Goal: Task Accomplishment & Management: Complete application form

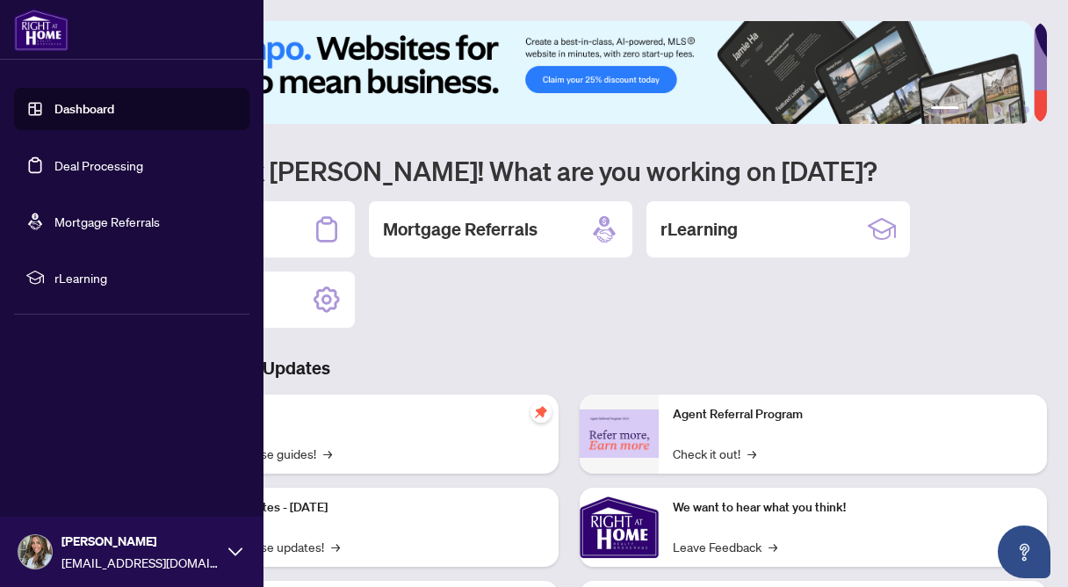
click at [54, 173] on link "Deal Processing" at bounding box center [98, 165] width 89 height 16
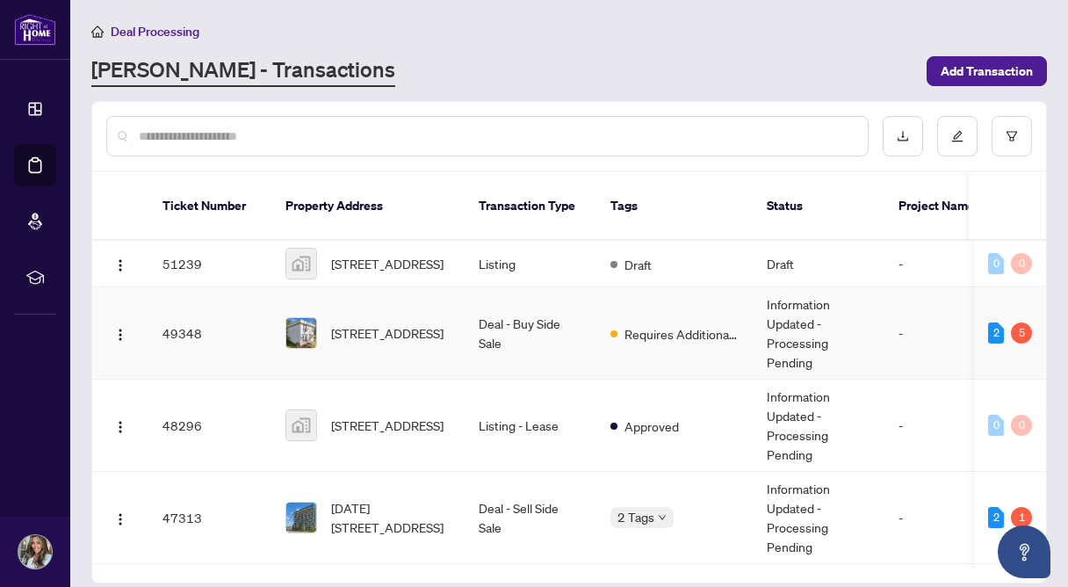
click at [473, 334] on td "Deal - Buy Side Sale" at bounding box center [531, 333] width 132 height 92
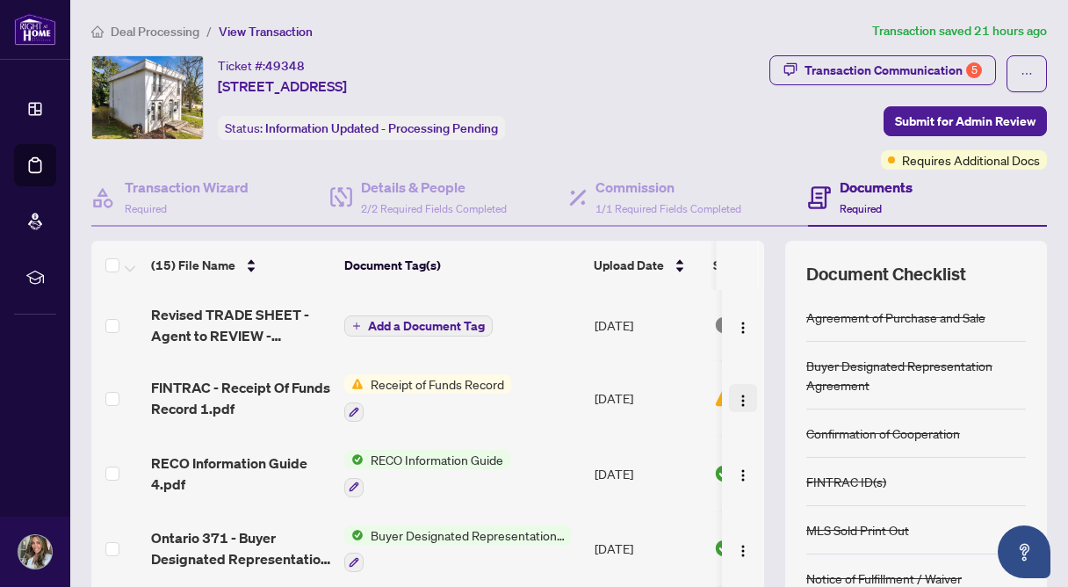
click at [736, 400] on img "button" at bounding box center [743, 401] width 14 height 14
click at [505, 417] on div at bounding box center [427, 411] width 167 height 21
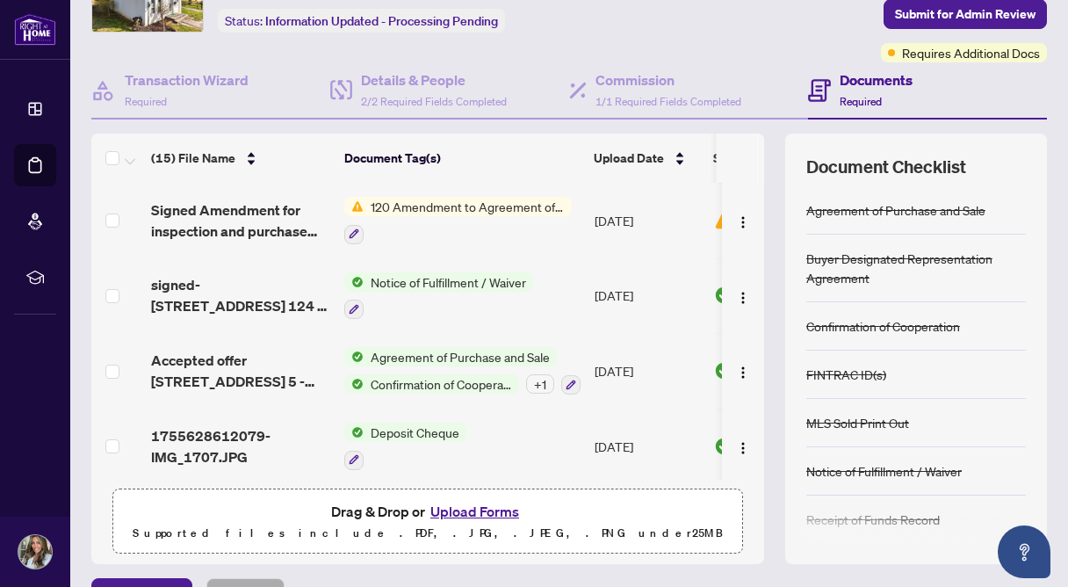
scroll to position [148, 0]
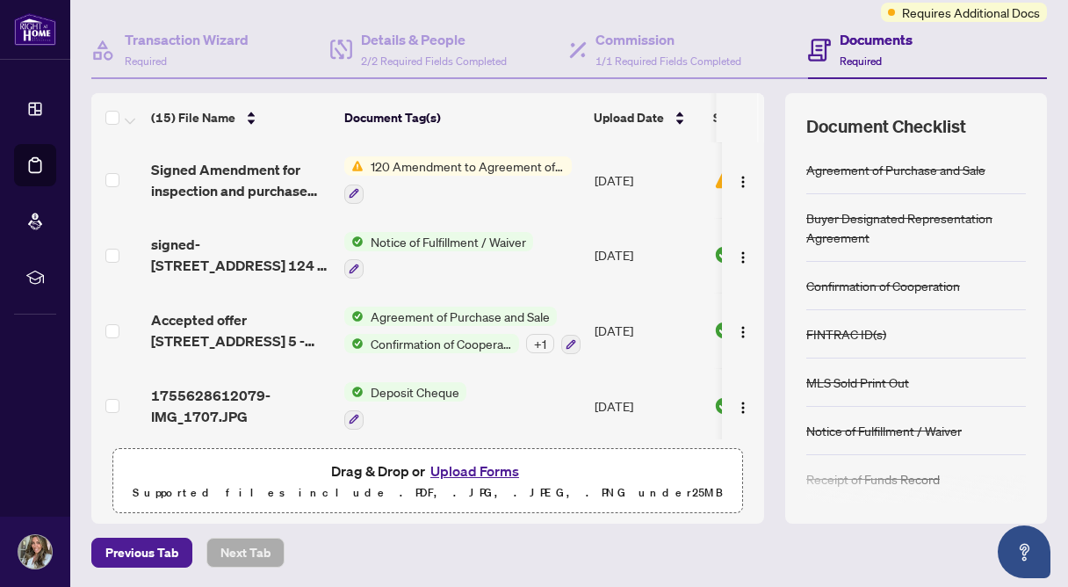
click at [490, 469] on button "Upload Forms" at bounding box center [474, 470] width 99 height 23
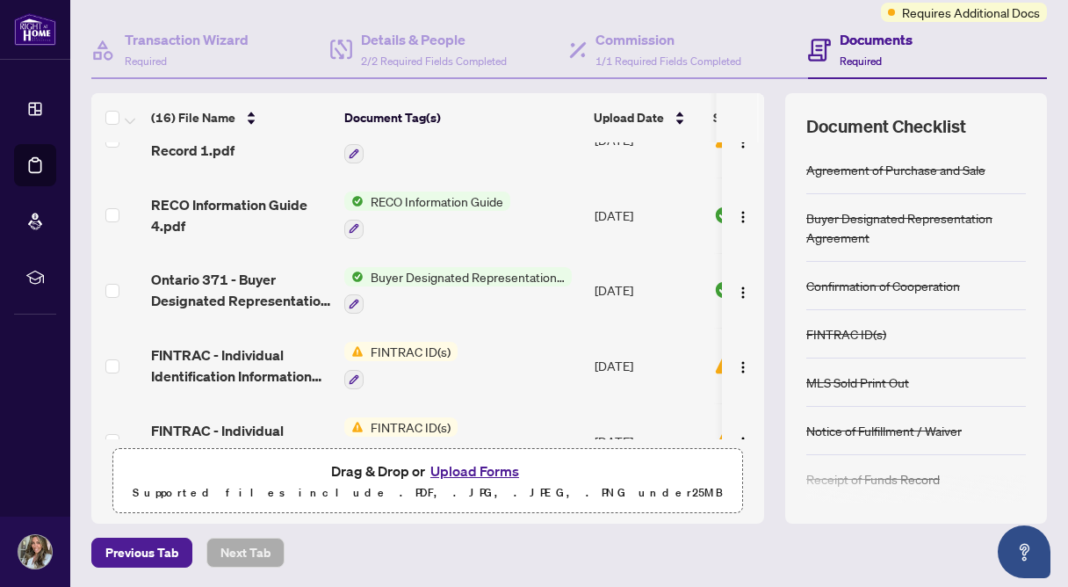
scroll to position [0, 0]
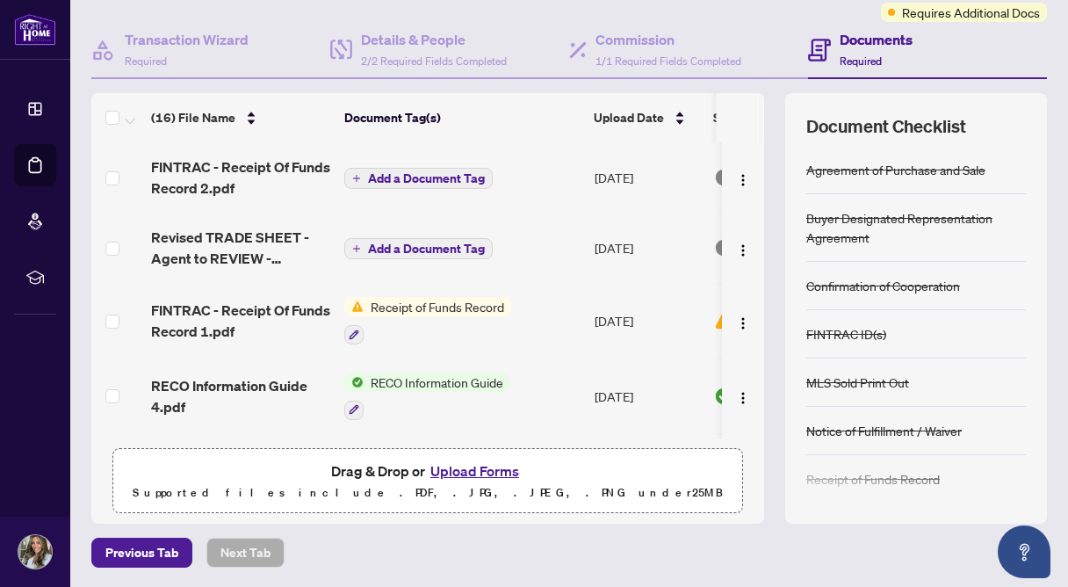
click at [360, 174] on icon "plus" at bounding box center [356, 178] width 9 height 9
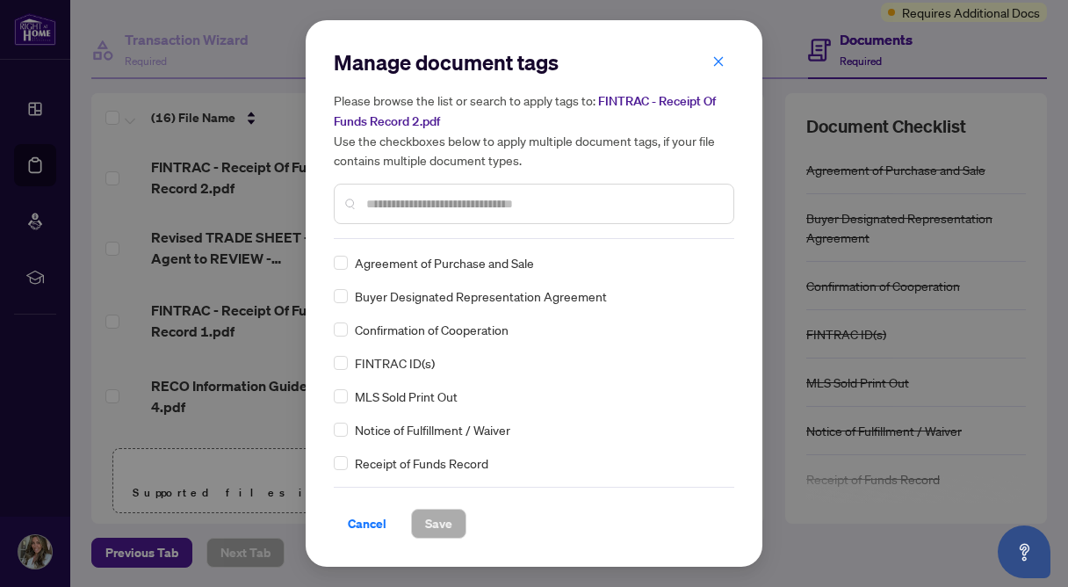
click at [406, 230] on div "Manage document tags Please browse the list or search to apply tags to: FINTRAC…" at bounding box center [534, 143] width 401 height 191
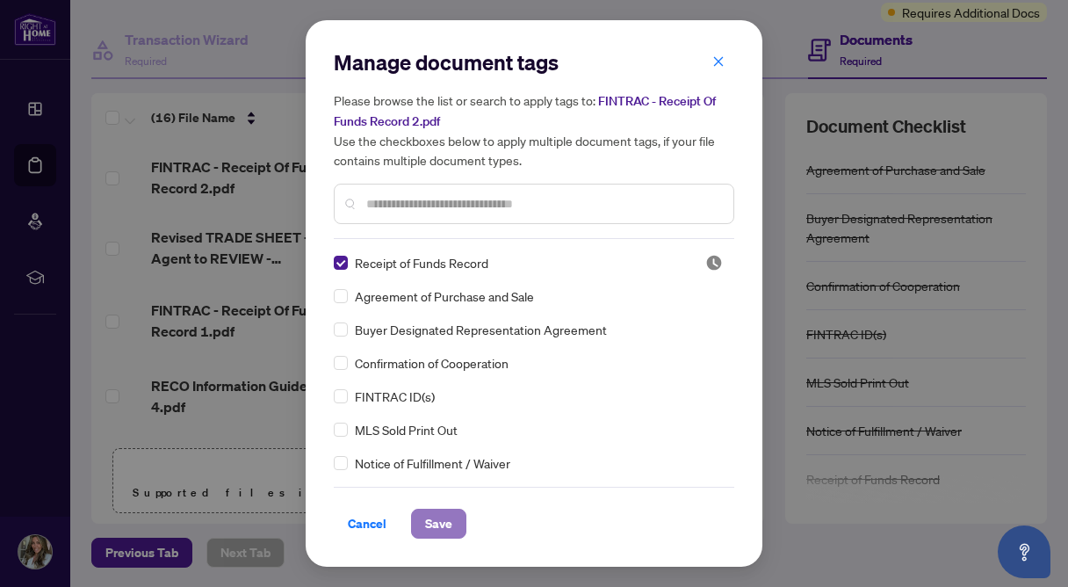
click at [425, 524] on span "Save" at bounding box center [438, 523] width 27 height 28
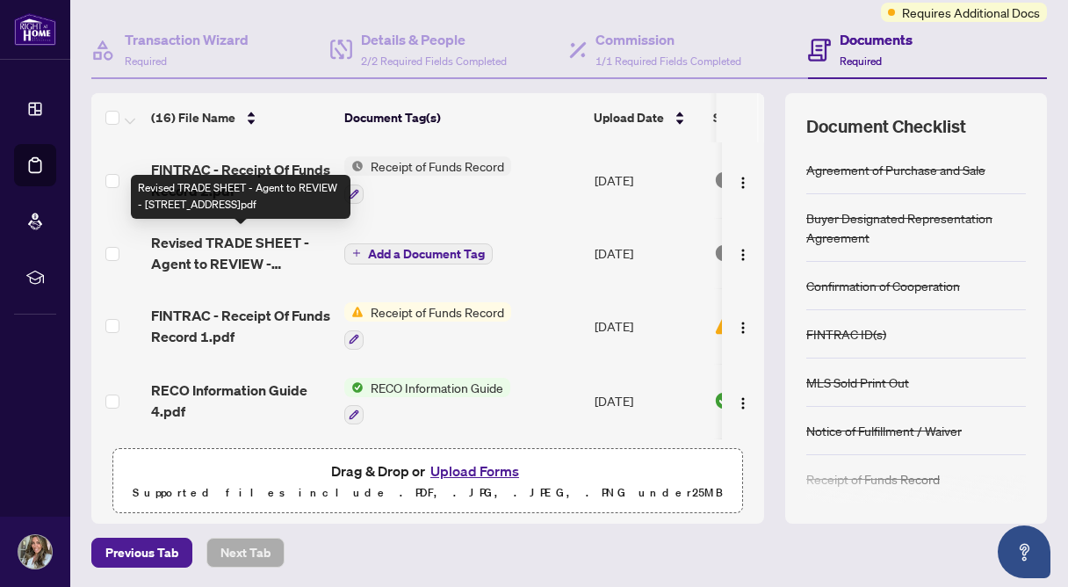
click at [263, 249] on span "Revised TRADE SHEET - Agent to REVIEW - [STREET_ADDRESS]pdf" at bounding box center [240, 253] width 179 height 42
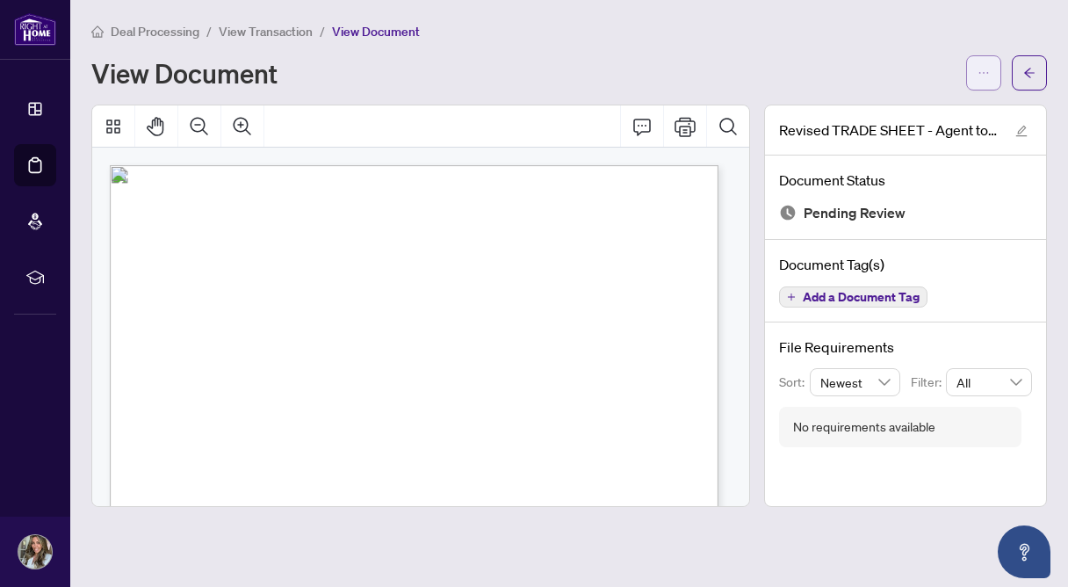
click at [991, 80] on button "button" at bounding box center [983, 72] width 35 height 35
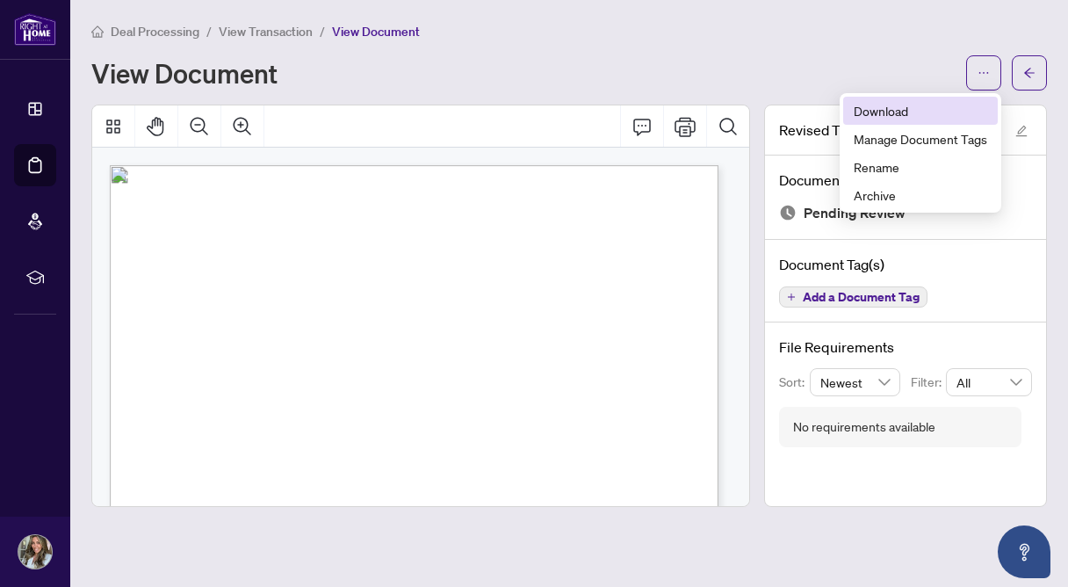
click at [948, 105] on span "Download" at bounding box center [921, 110] width 134 height 19
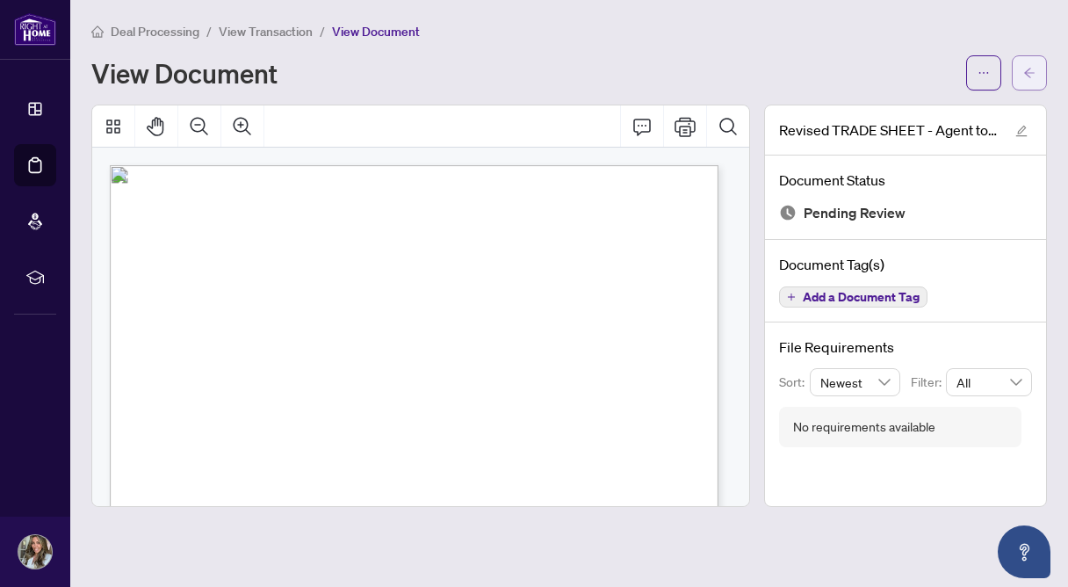
click at [1024, 73] on icon "arrow-left" at bounding box center [1029, 73] width 12 height 12
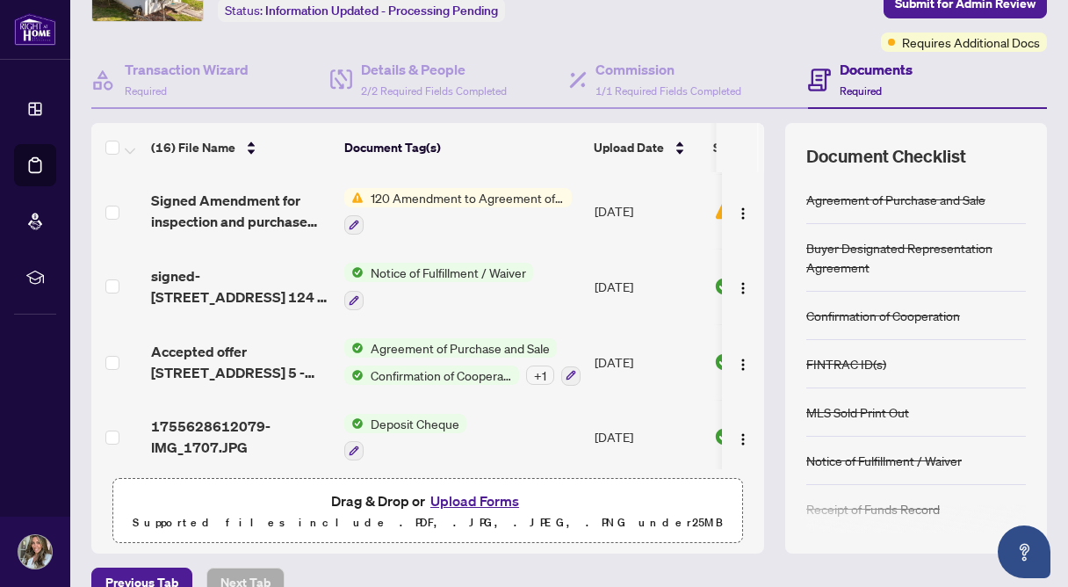
scroll to position [148, 0]
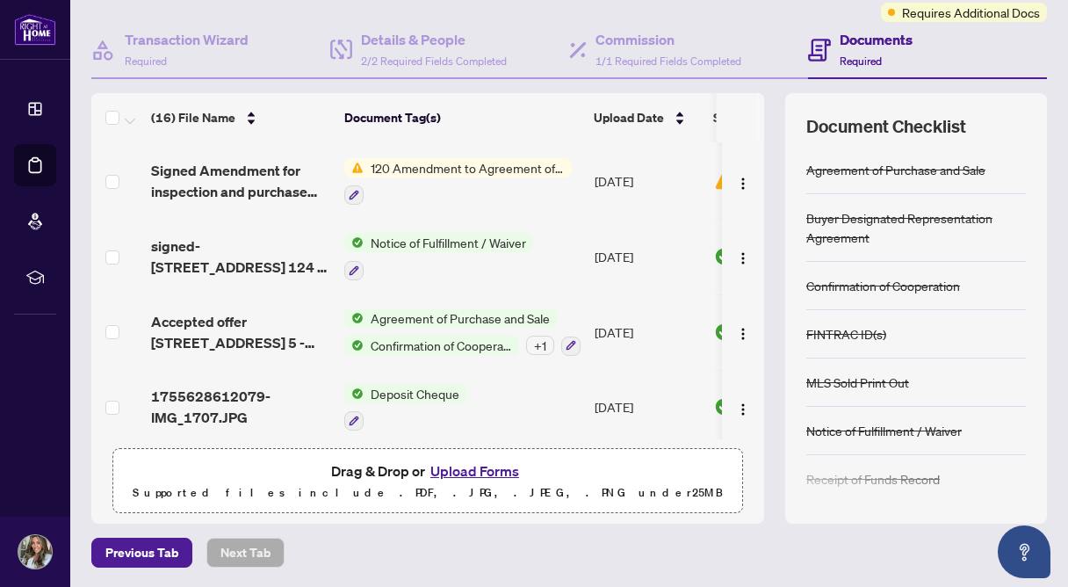
click at [455, 470] on button "Upload Forms" at bounding box center [474, 470] width 99 height 23
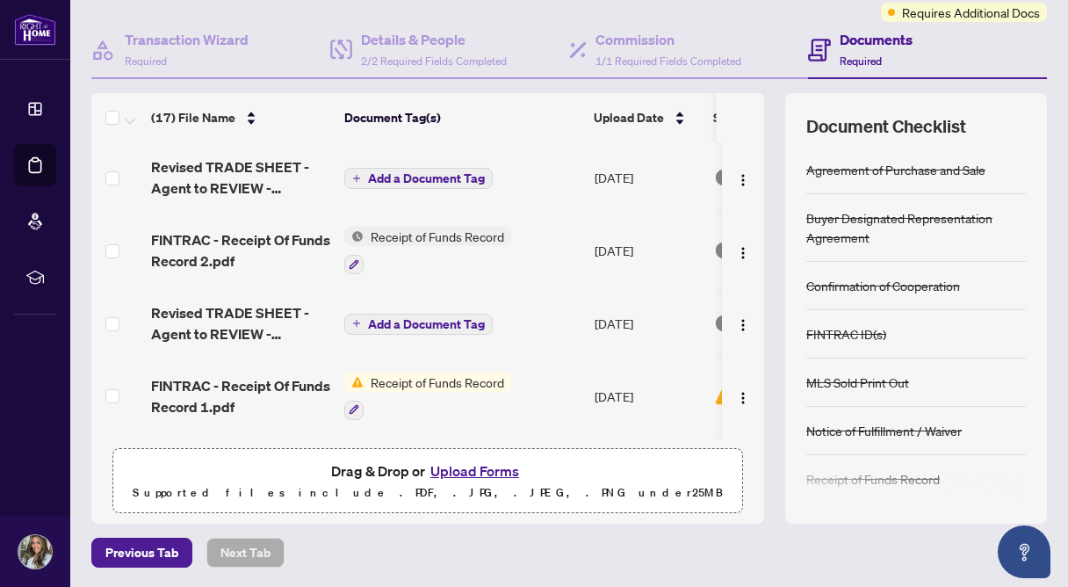
scroll to position [0, 0]
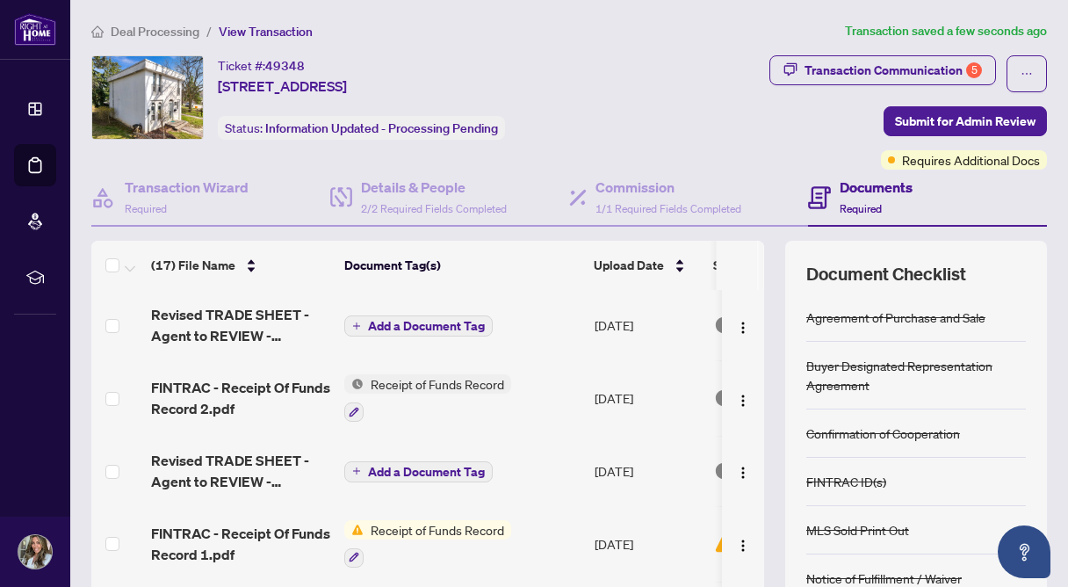
click at [413, 326] on span "Add a Document Tag" at bounding box center [426, 326] width 117 height 12
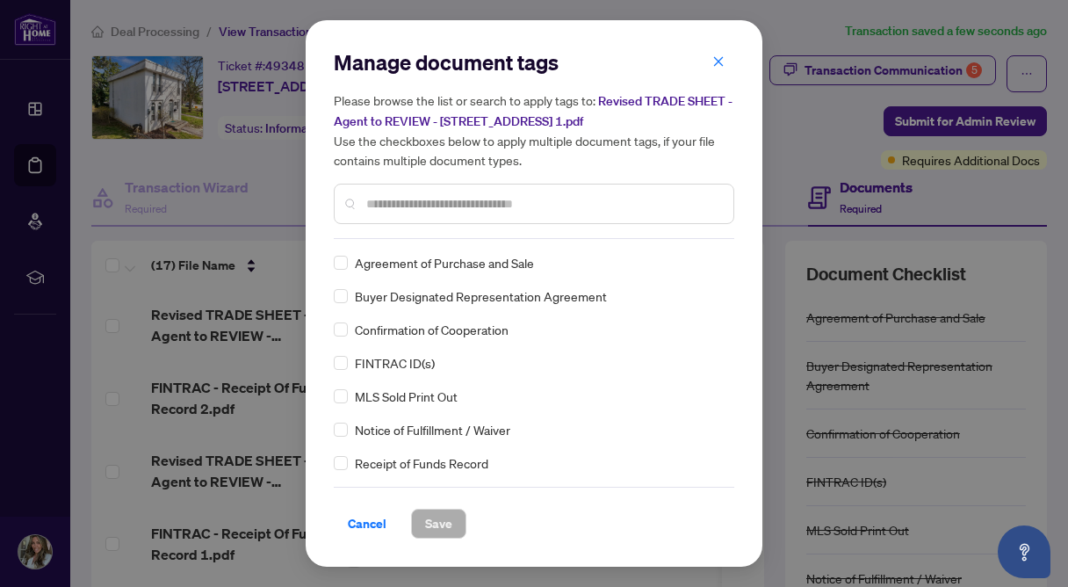
click at [426, 206] on input "text" at bounding box center [542, 203] width 353 height 19
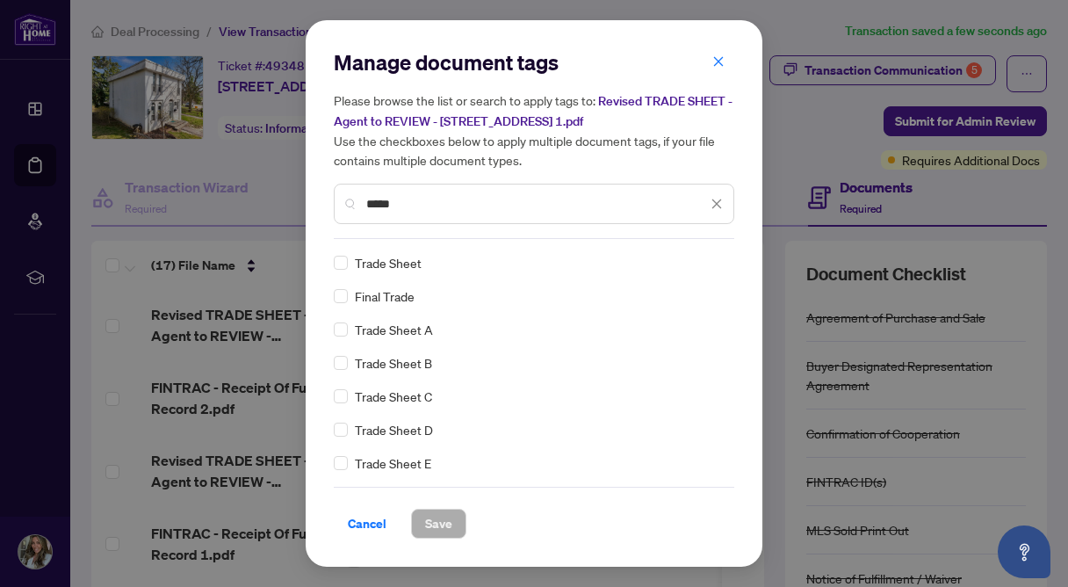
type input "*****"
click at [430, 526] on span "Save" at bounding box center [438, 523] width 27 height 28
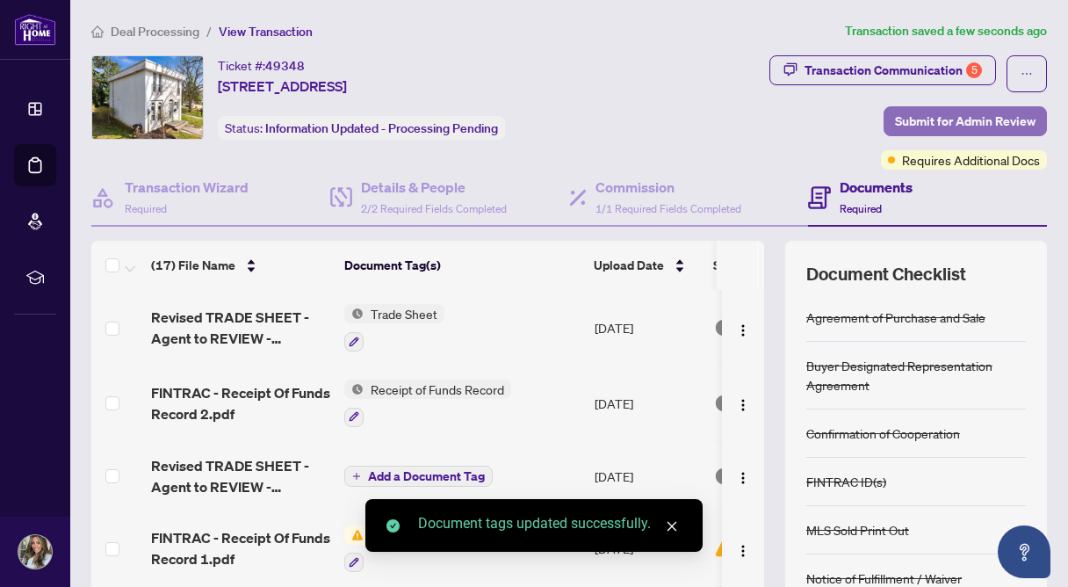
click at [898, 123] on span "Submit for Admin Review" at bounding box center [965, 121] width 141 height 28
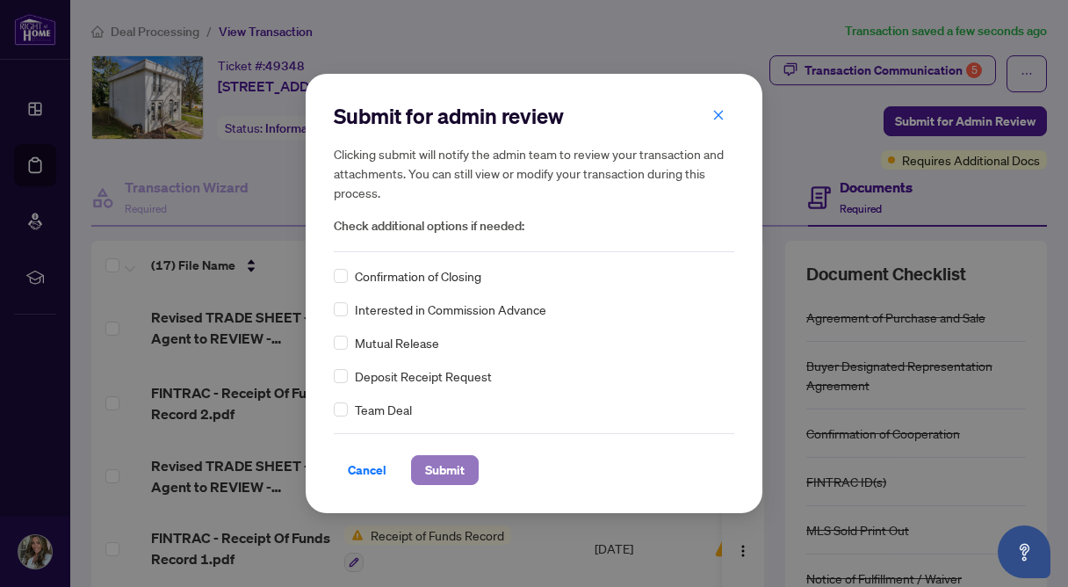
click at [440, 467] on span "Submit" at bounding box center [445, 470] width 40 height 28
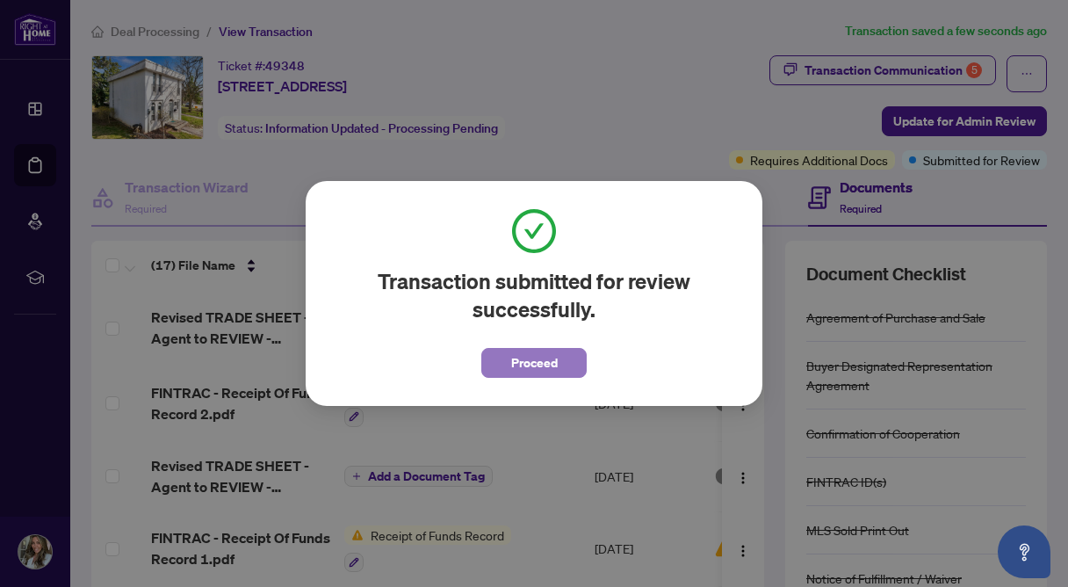
click at [524, 363] on span "Proceed" at bounding box center [534, 363] width 47 height 28
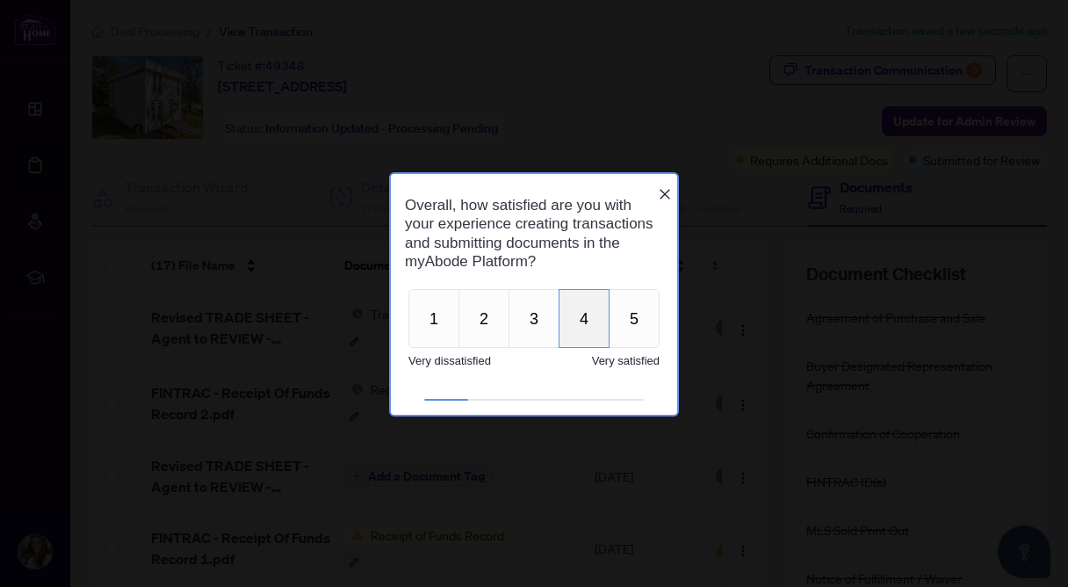
click at [580, 329] on button "4" at bounding box center [584, 317] width 51 height 59
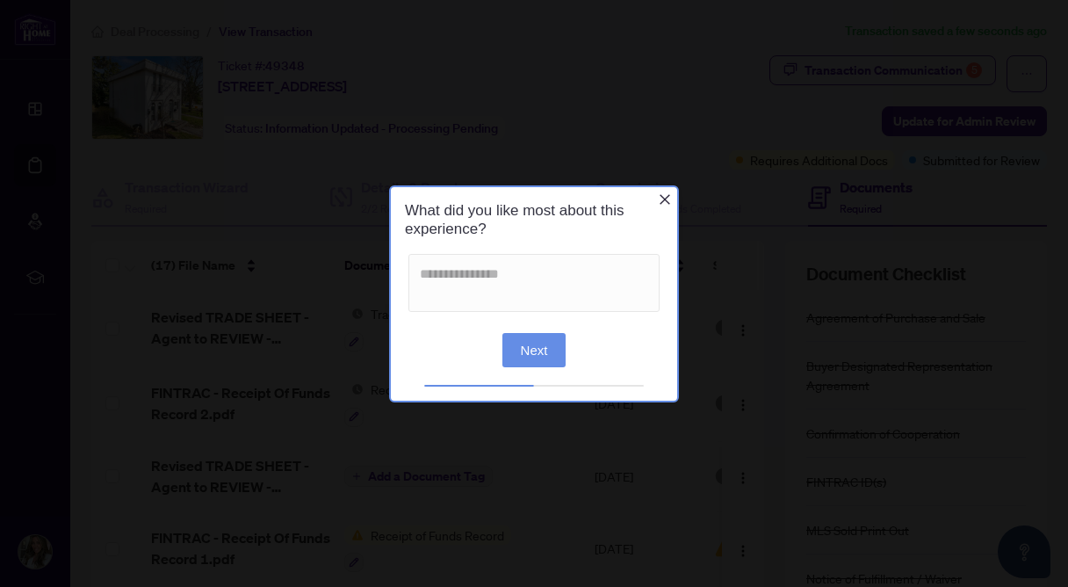
click at [518, 359] on button "Next" at bounding box center [534, 350] width 64 height 34
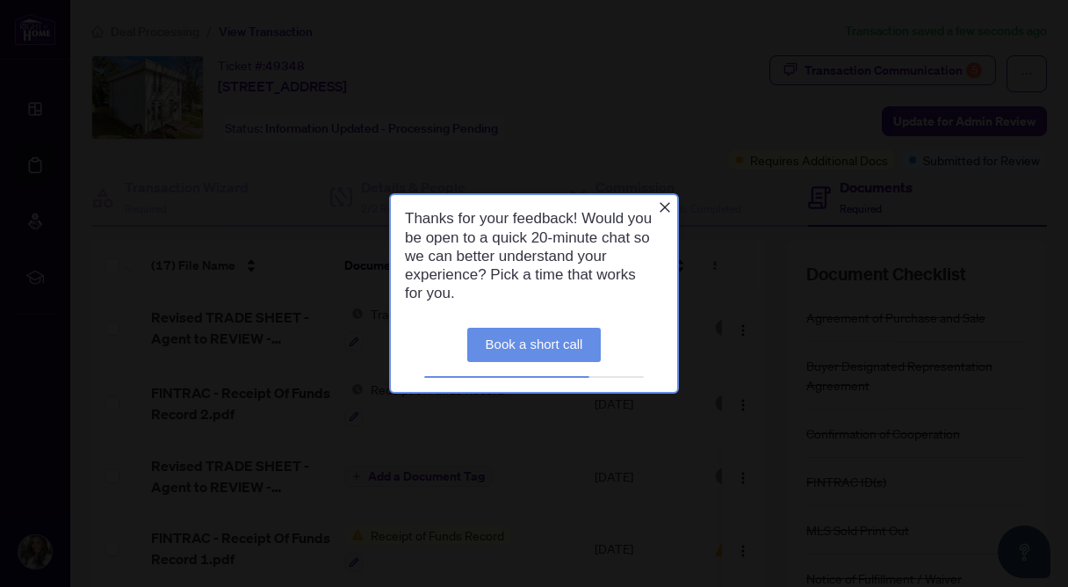
click at [668, 203] on icon "Close button" at bounding box center [665, 208] width 11 height 11
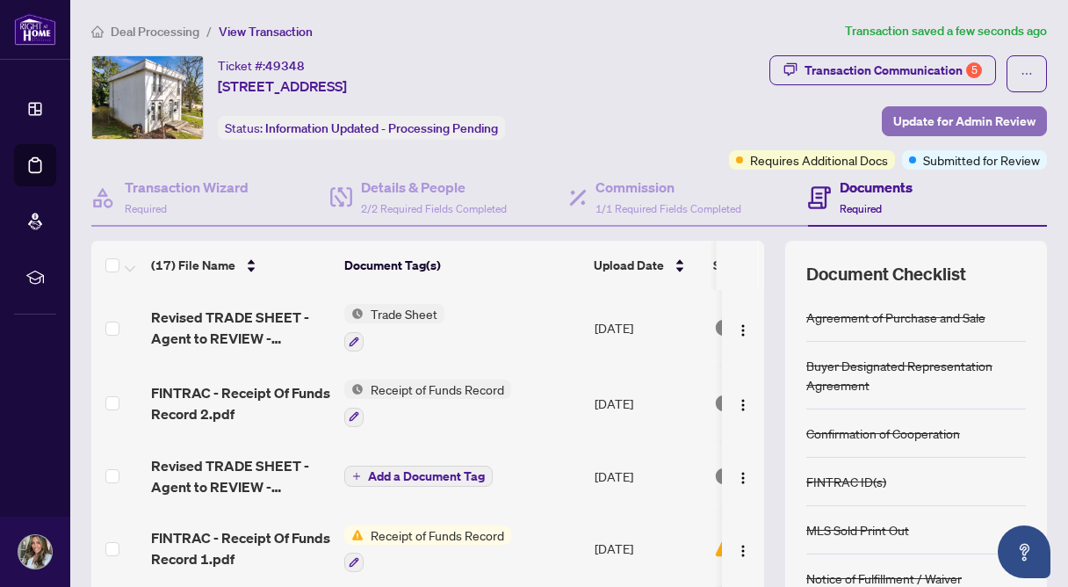
click at [922, 117] on span "Update for Admin Review" at bounding box center [964, 121] width 142 height 28
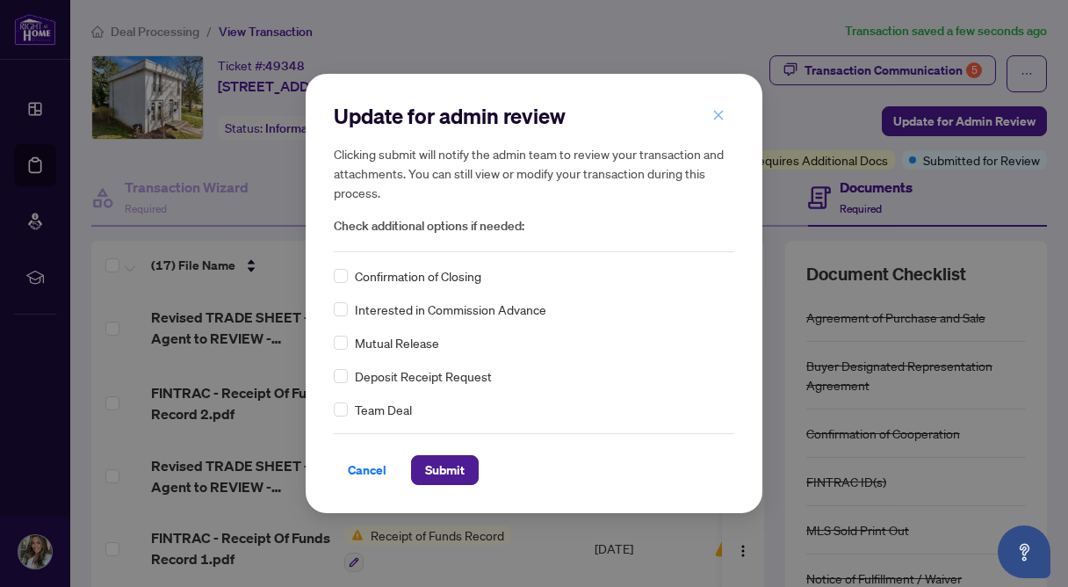
click at [713, 114] on icon "close" at bounding box center [718, 115] width 12 height 12
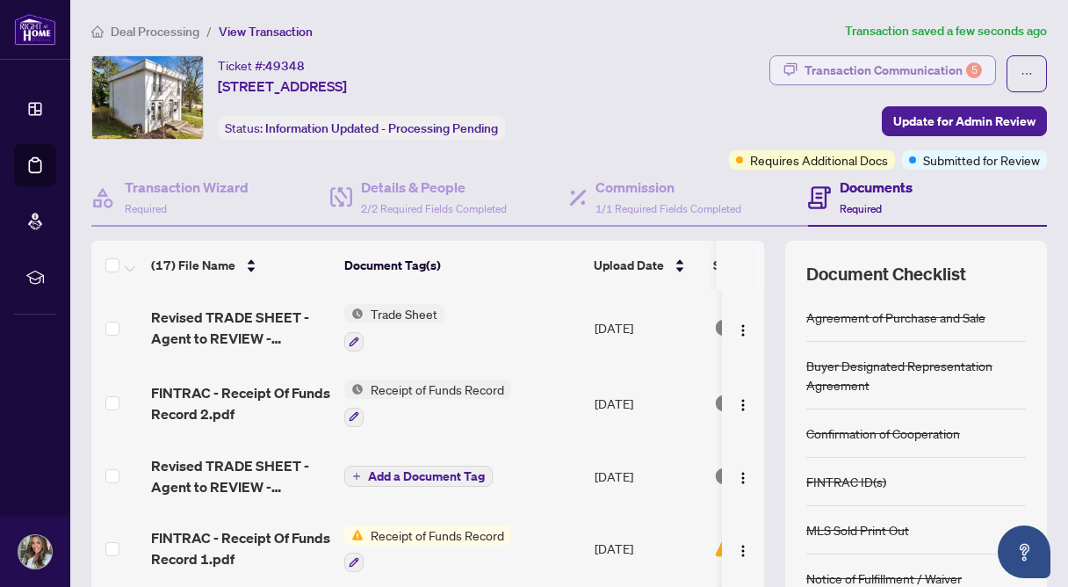
click at [836, 70] on div "Transaction Communication 5" at bounding box center [893, 70] width 177 height 28
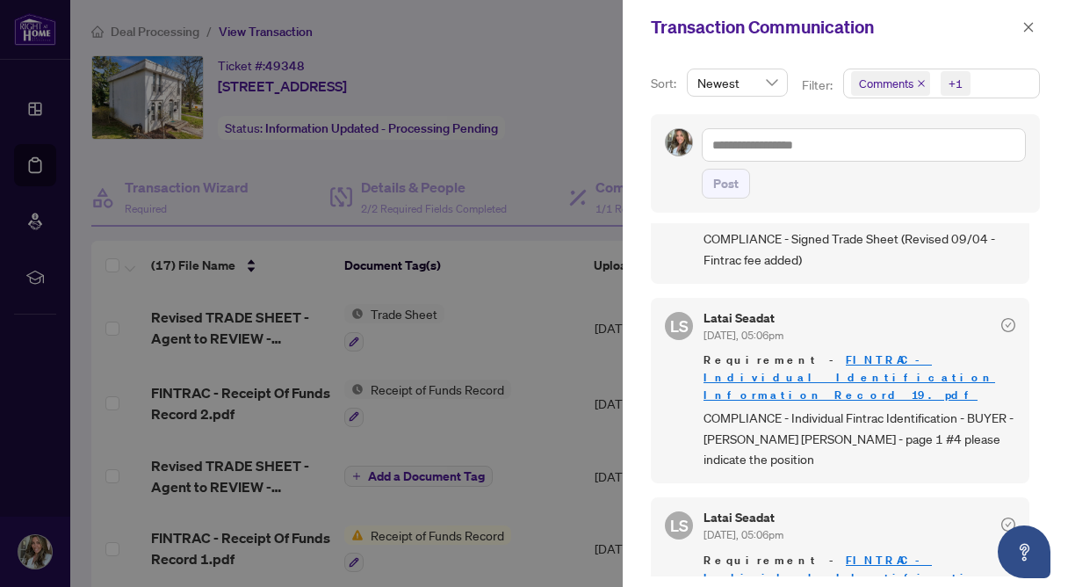
scroll to position [137, 0]
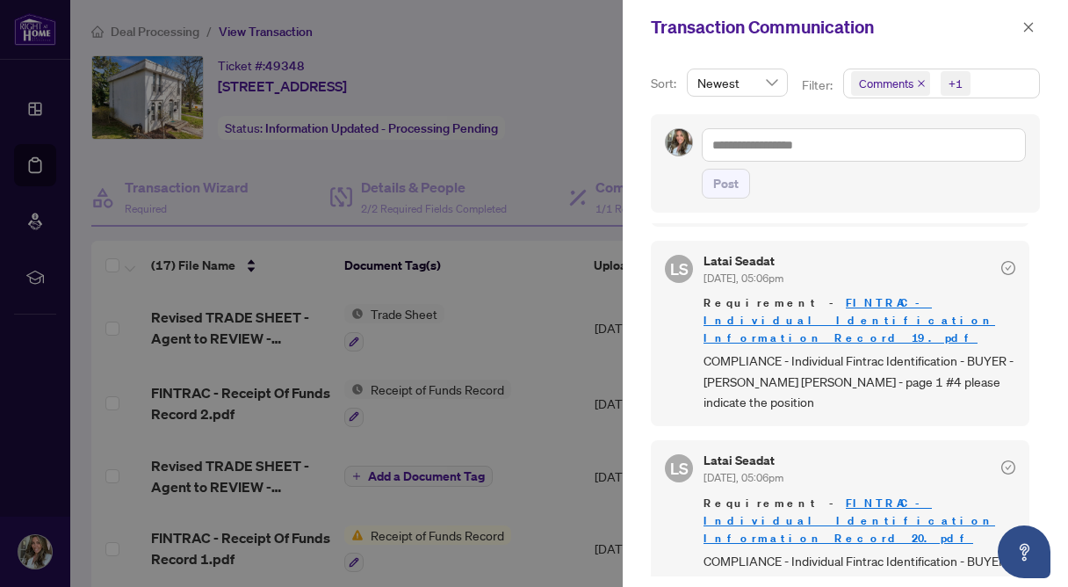
click at [843, 300] on link "FINTRAC - Individual Identification Information Record 19.pdf" at bounding box center [850, 320] width 292 height 50
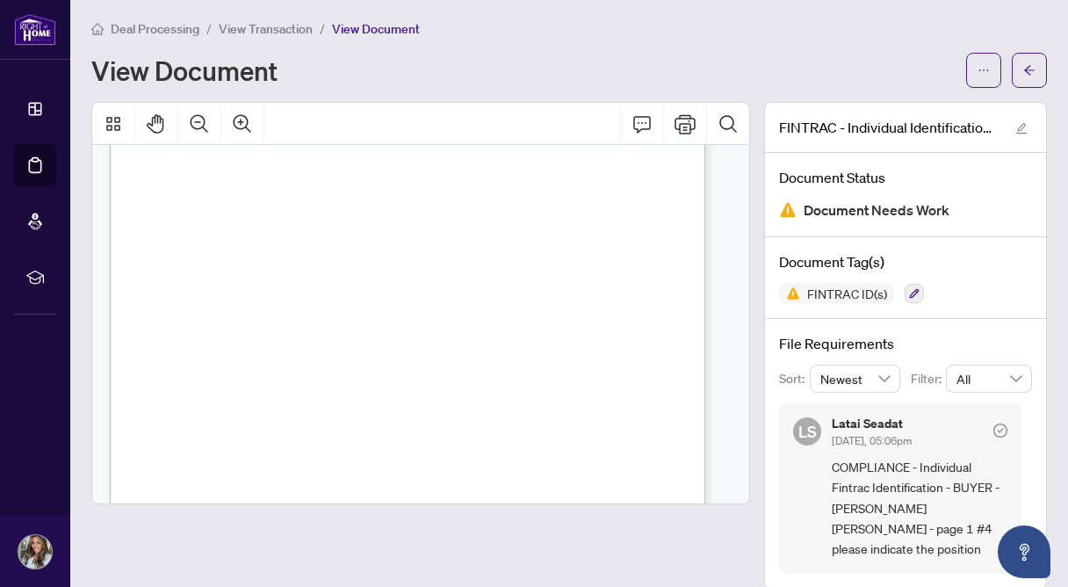
scroll to position [3, 0]
click at [1015, 126] on icon "edit" at bounding box center [1021, 128] width 12 height 12
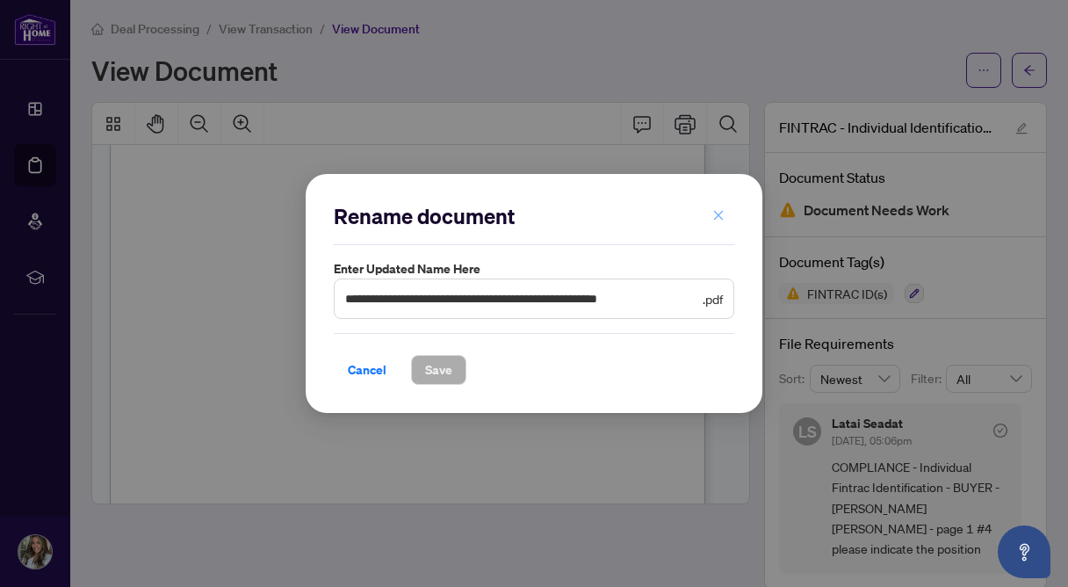
click at [715, 213] on icon "close" at bounding box center [718, 215] width 12 height 12
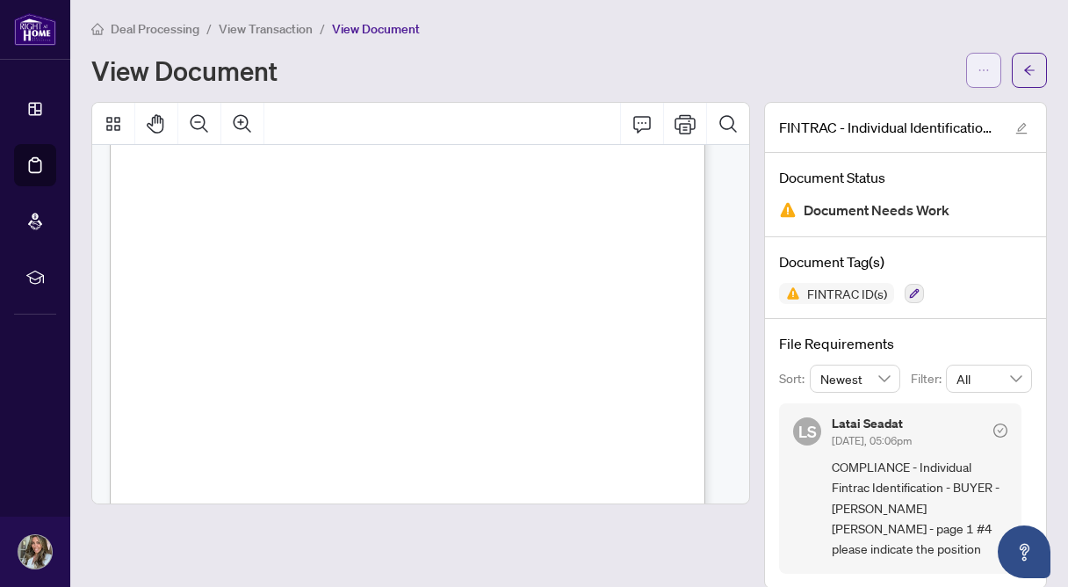
click at [978, 73] on icon "ellipsis" at bounding box center [984, 70] width 12 height 12
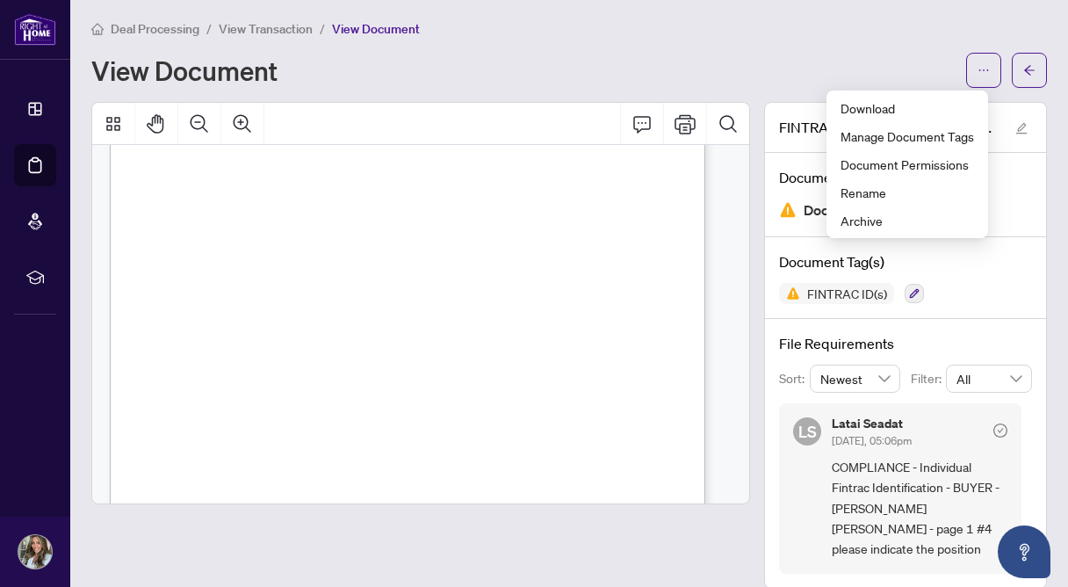
click at [769, 77] on div "View Document" at bounding box center [523, 70] width 864 height 28
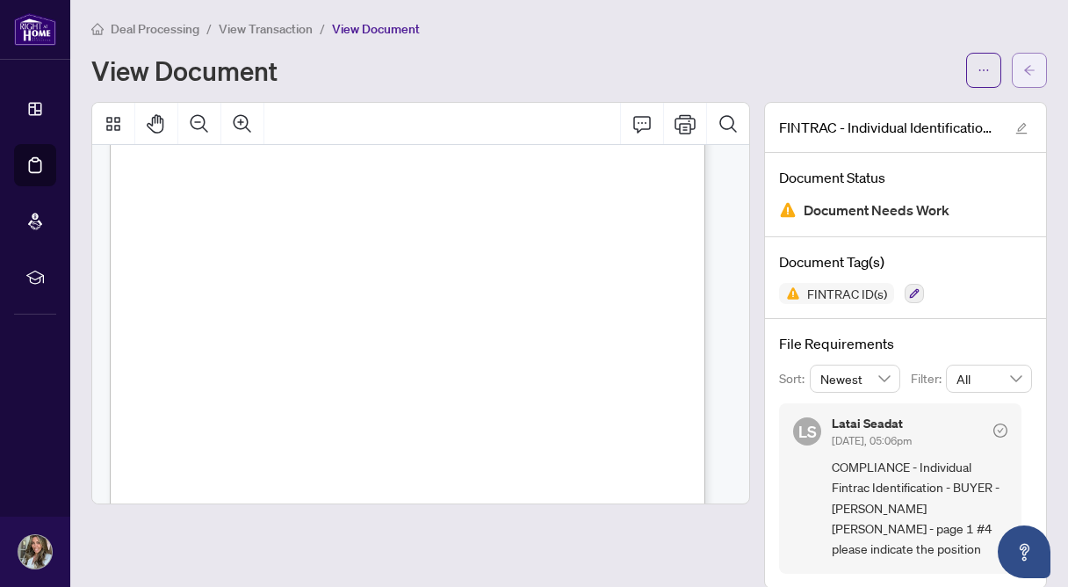
click at [1023, 80] on span "button" at bounding box center [1029, 70] width 12 height 28
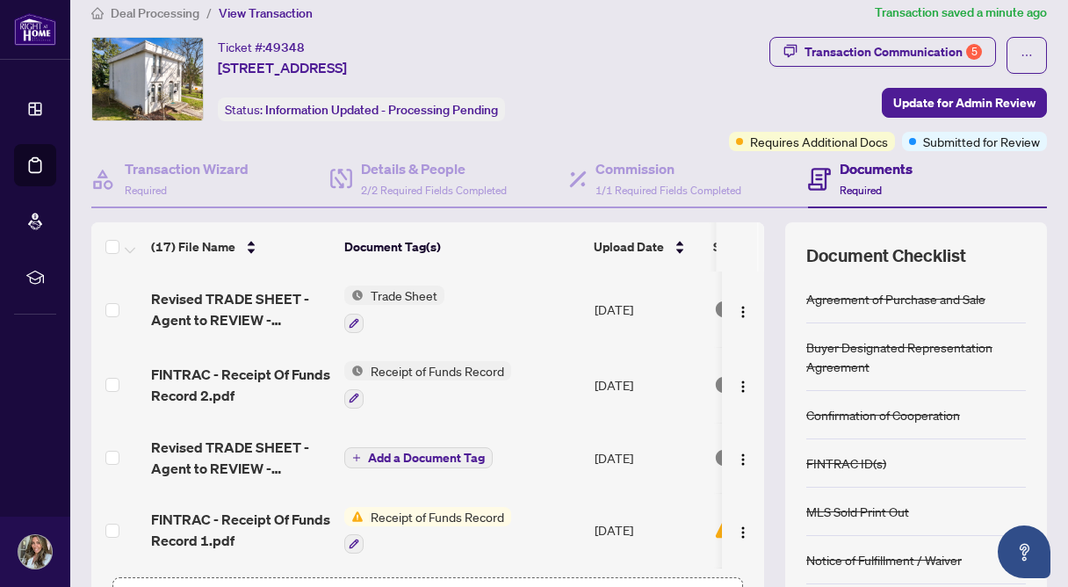
scroll to position [40, 0]
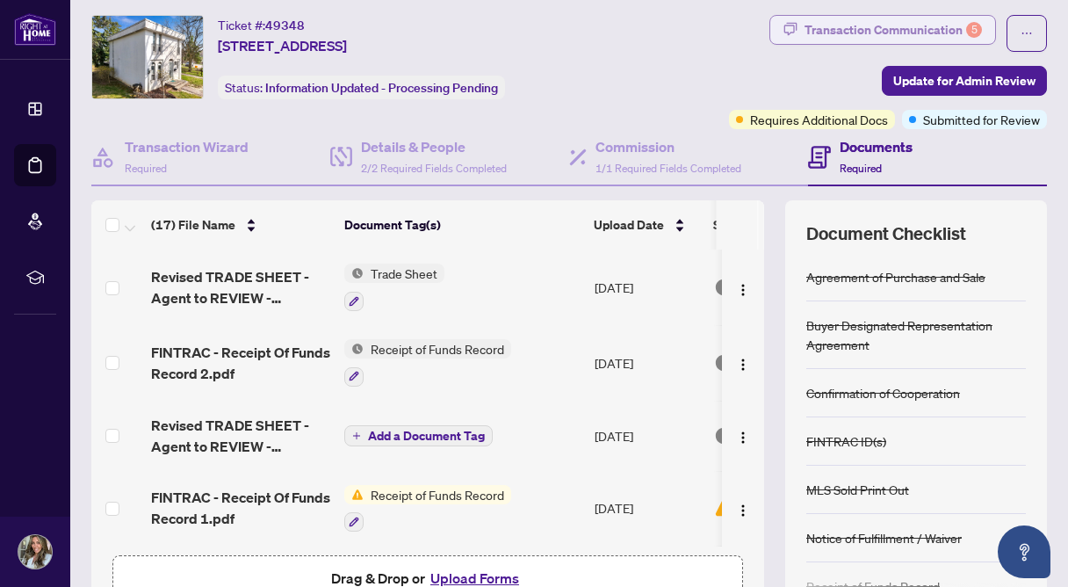
click at [823, 32] on div "Transaction Communication 5" at bounding box center [893, 30] width 177 height 28
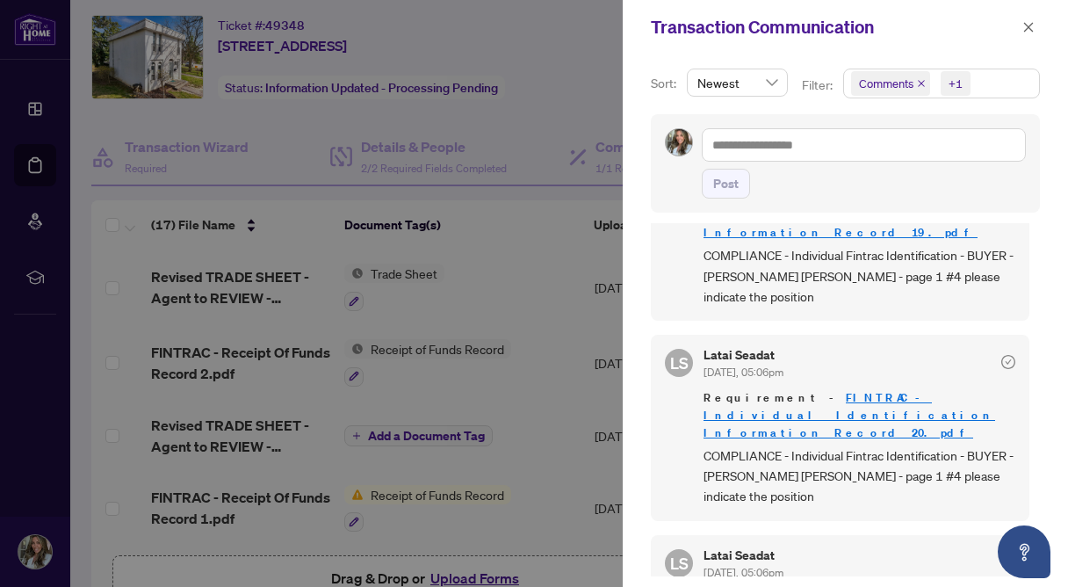
scroll to position [285, 0]
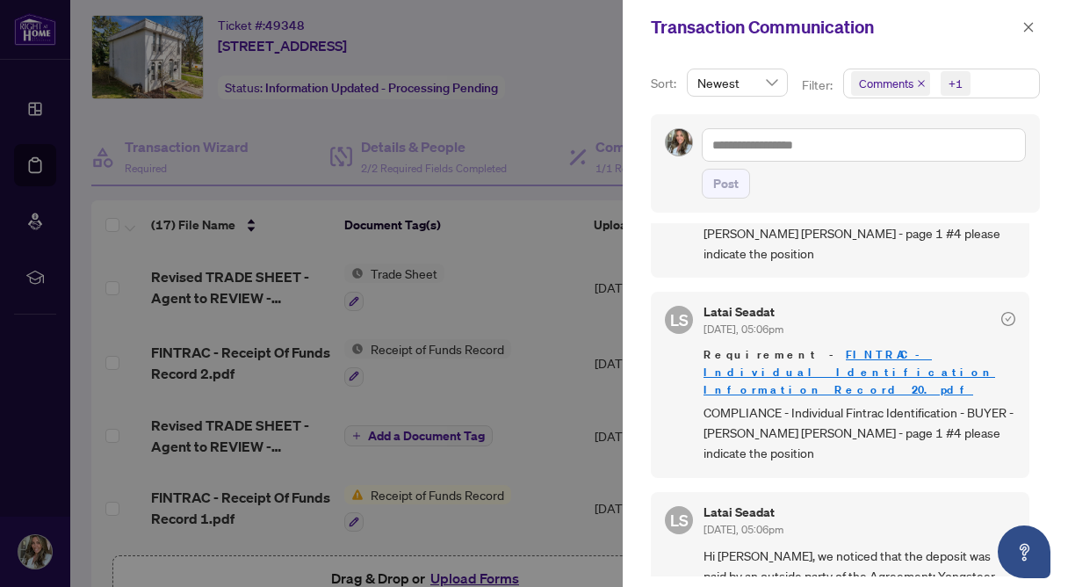
click at [830, 347] on link "FINTRAC - Individual Identification Information Record 20.pdf" at bounding box center [850, 372] width 292 height 50
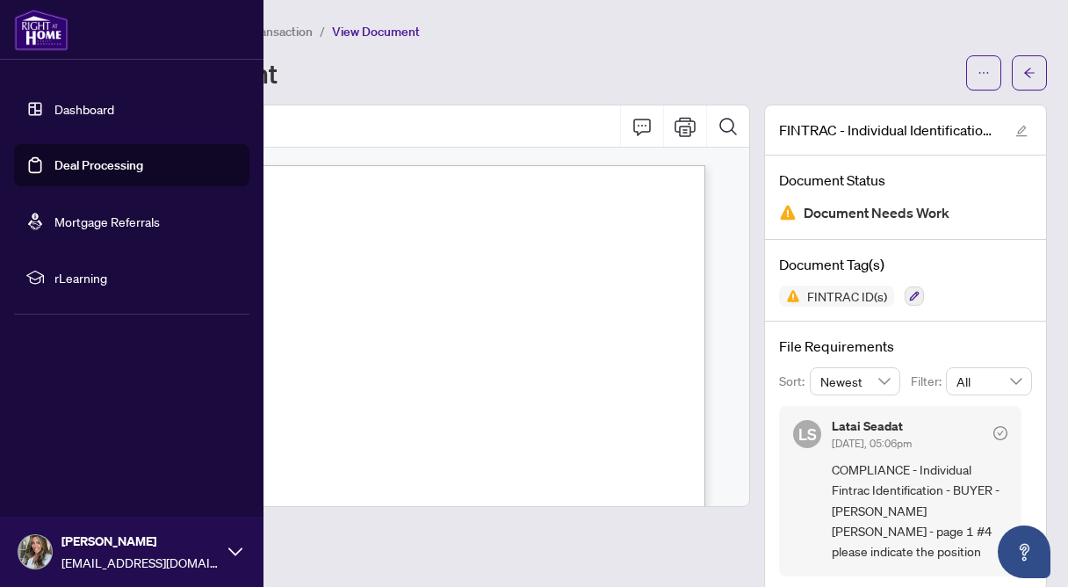
click at [54, 163] on link "Deal Processing" at bounding box center [98, 165] width 89 height 16
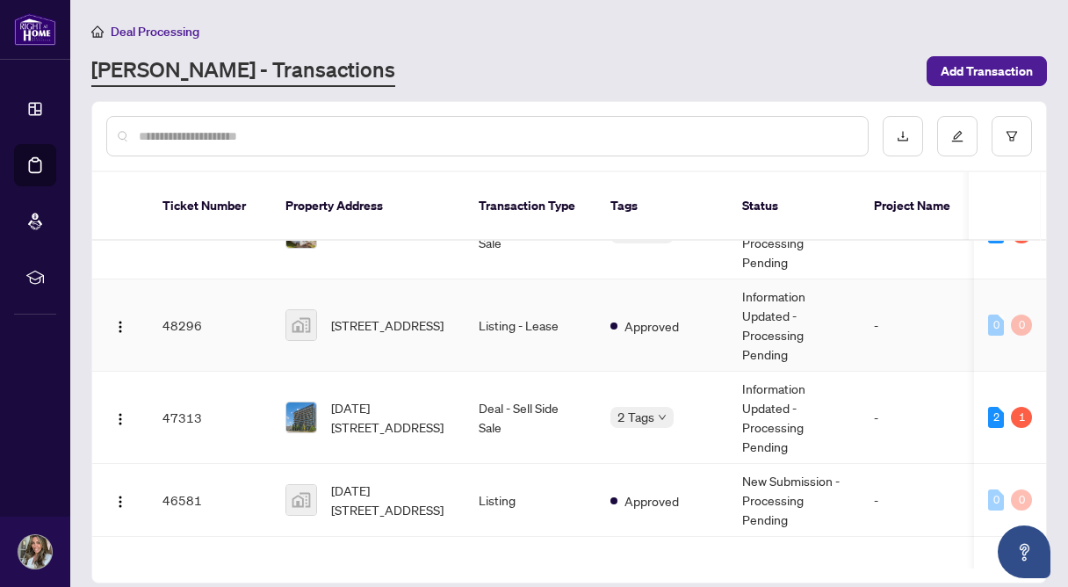
scroll to position [112, 0]
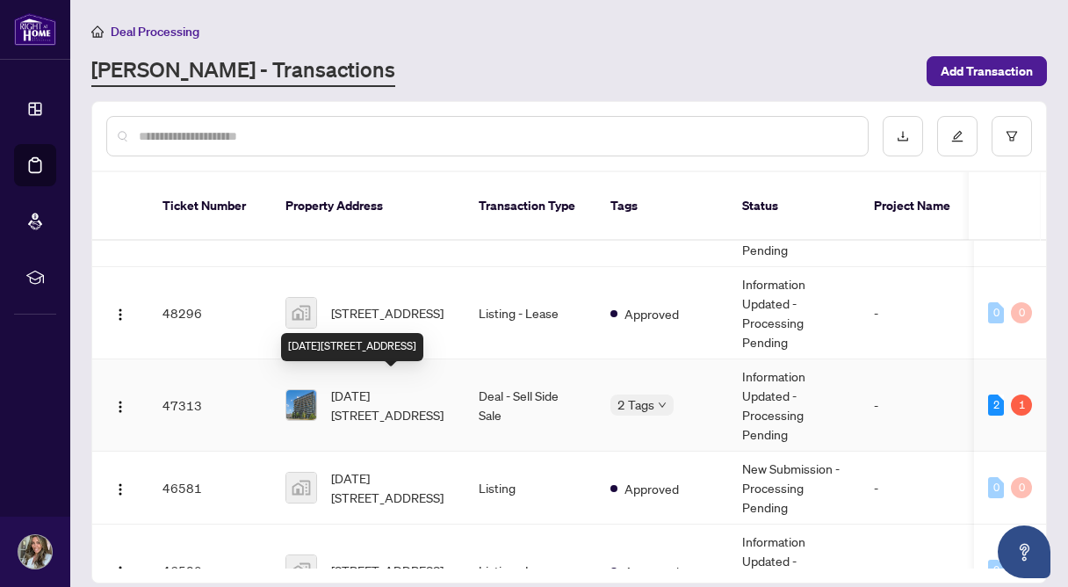
click at [350, 390] on span "[DATE][STREET_ADDRESS]" at bounding box center [390, 405] width 119 height 39
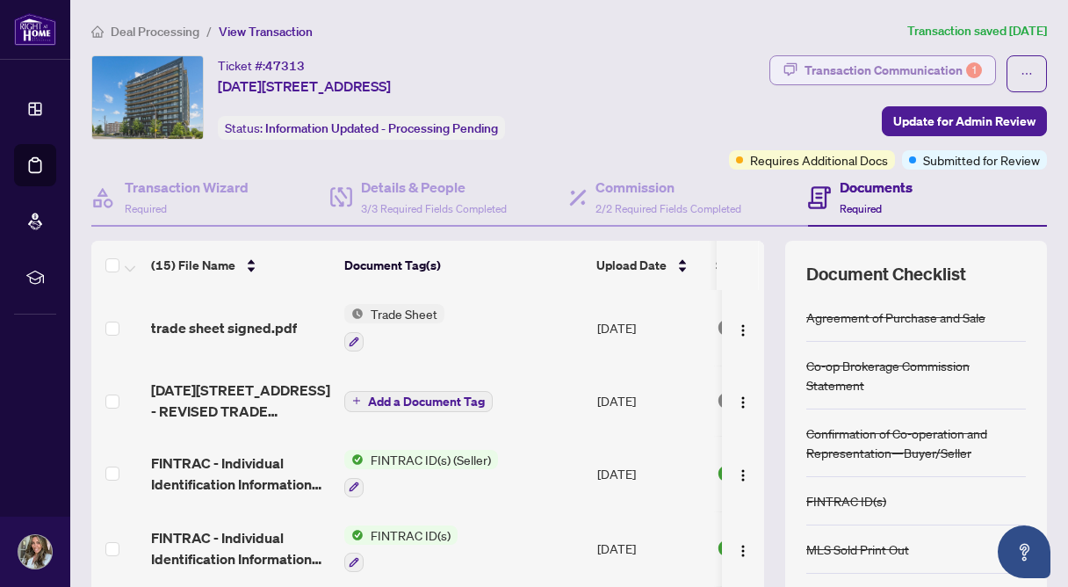
click at [920, 60] on div "Transaction Communication 1" at bounding box center [893, 70] width 177 height 28
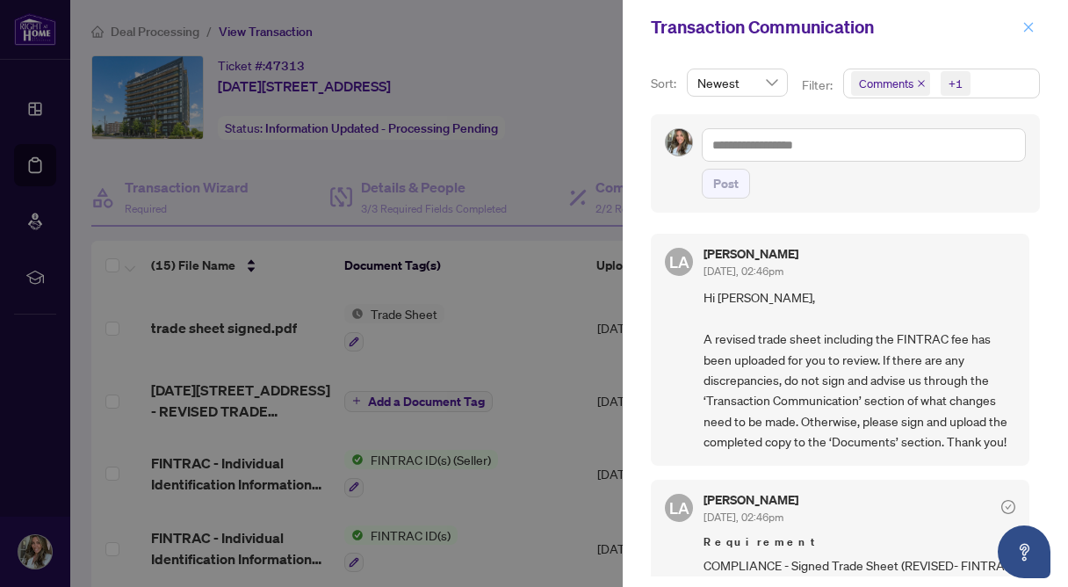
click at [1032, 28] on icon "close" at bounding box center [1028, 27] width 12 height 12
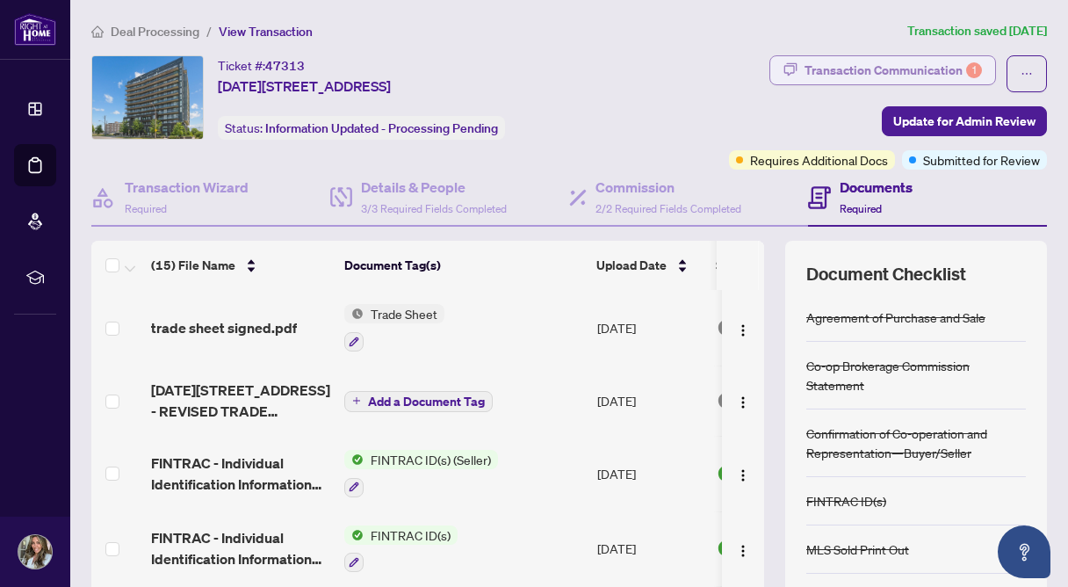
click at [848, 76] on div "Transaction Communication 1" at bounding box center [893, 70] width 177 height 28
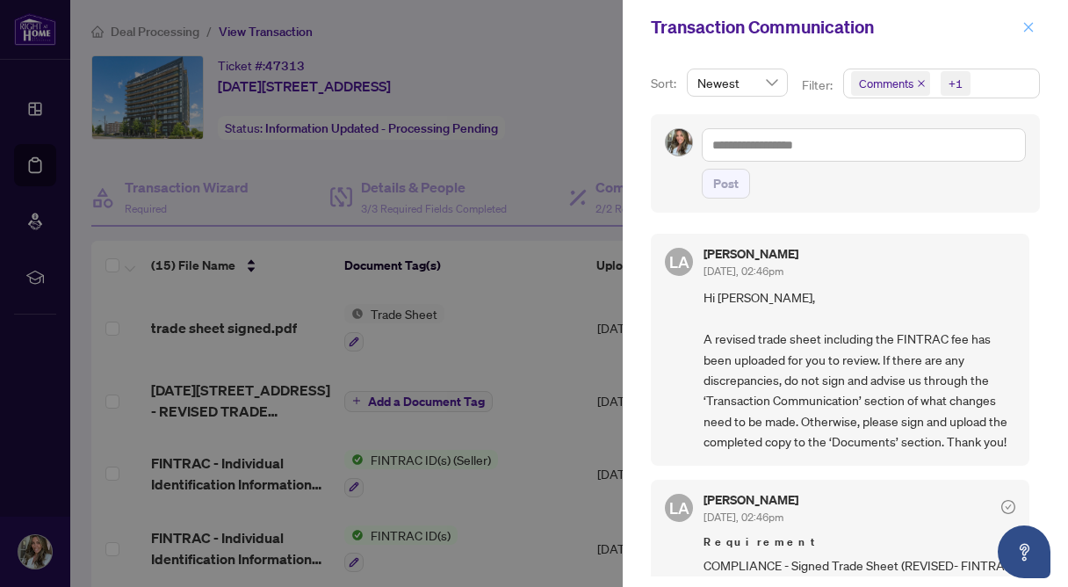
click at [1030, 34] on span "button" at bounding box center [1028, 27] width 12 height 28
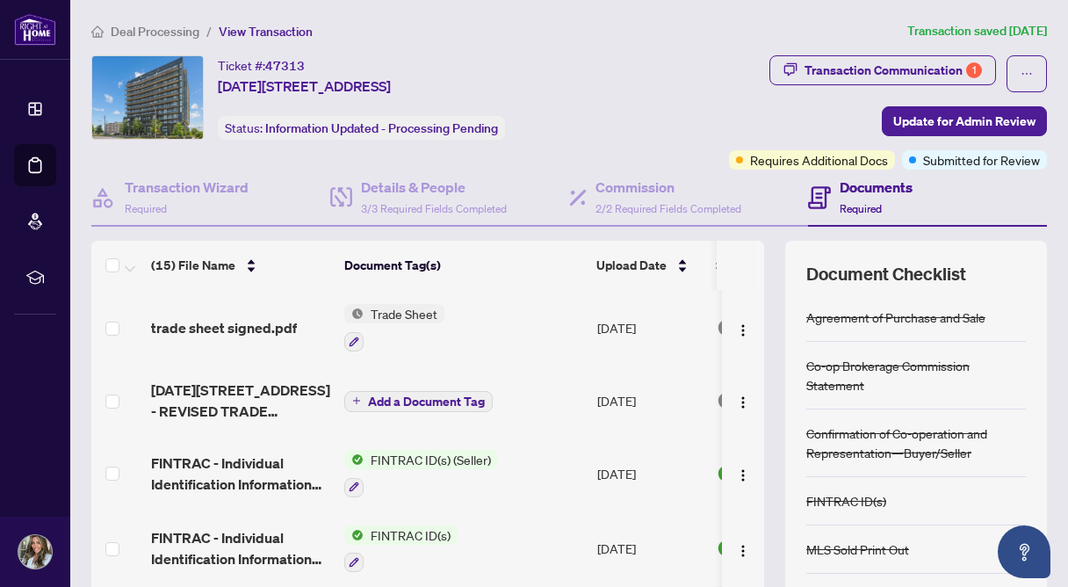
click at [399, 313] on span "Trade Sheet" at bounding box center [404, 313] width 81 height 19
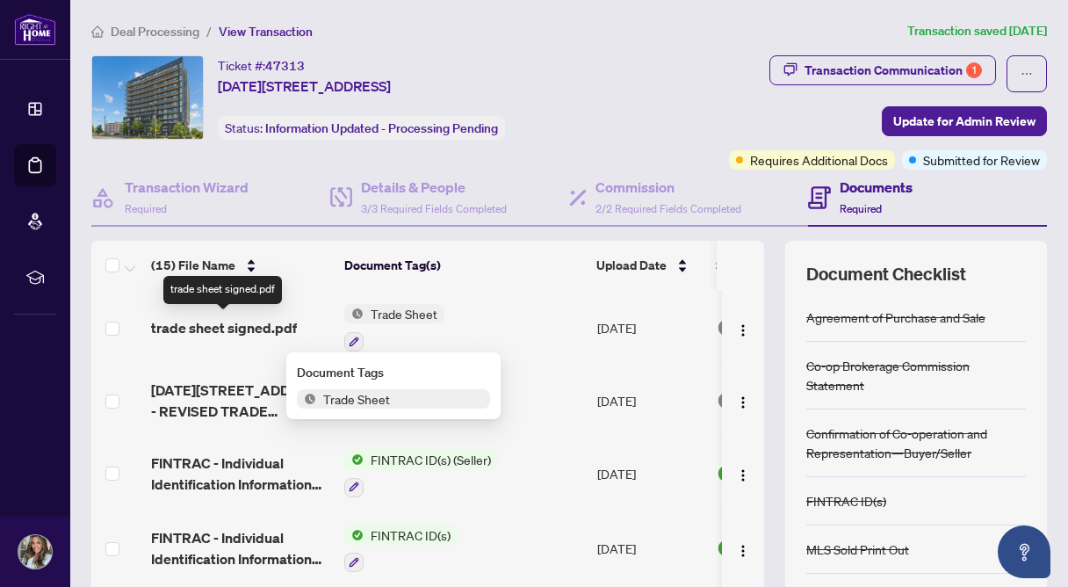
click at [223, 326] on span "trade sheet signed.pdf" at bounding box center [224, 327] width 146 height 21
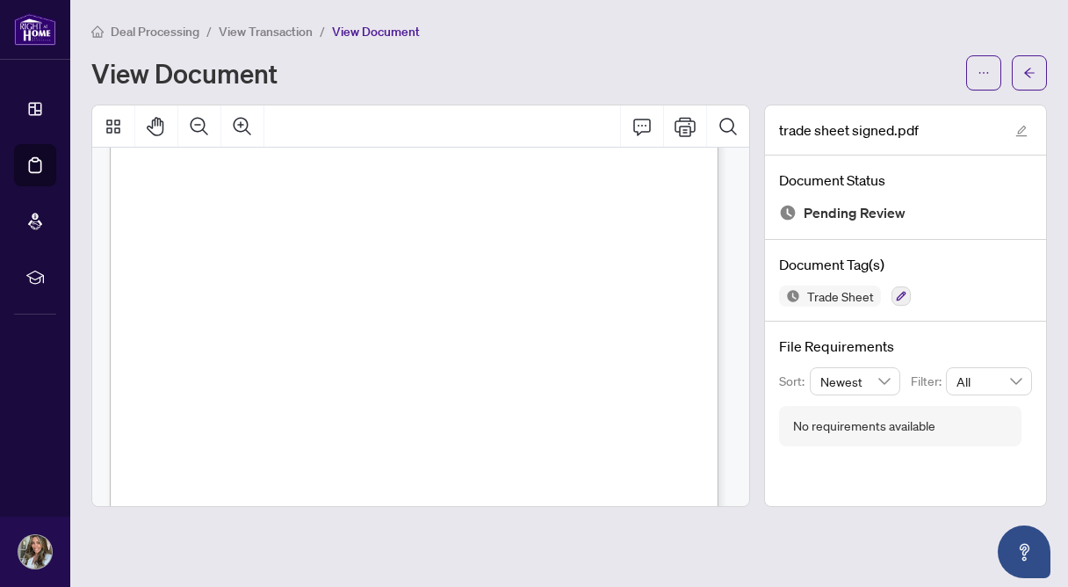
scroll to position [284, 0]
click at [986, 71] on icon "ellipsis" at bounding box center [984, 73] width 12 height 12
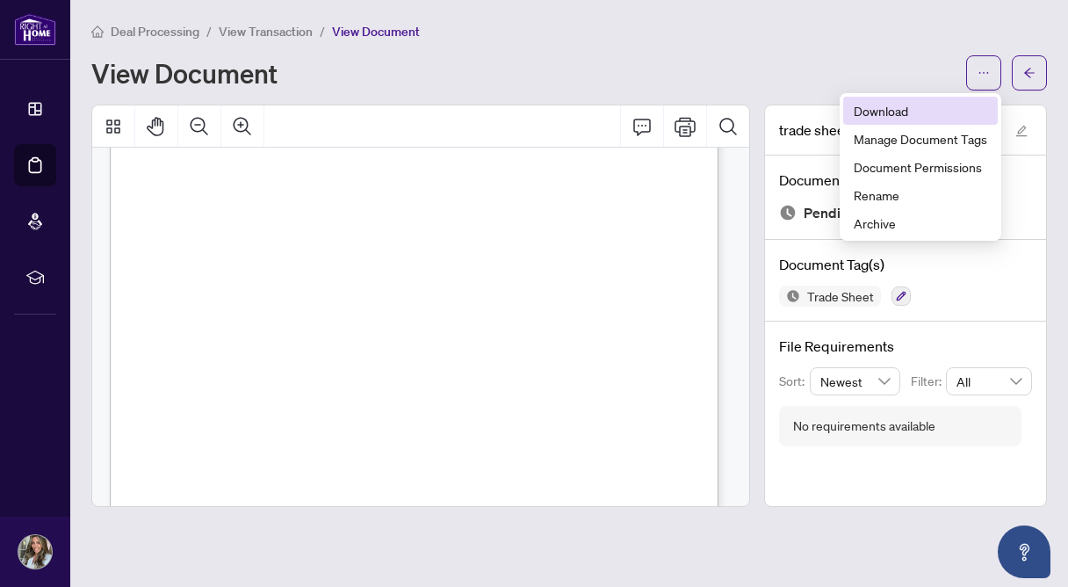
click at [866, 109] on span "Download" at bounding box center [921, 110] width 134 height 19
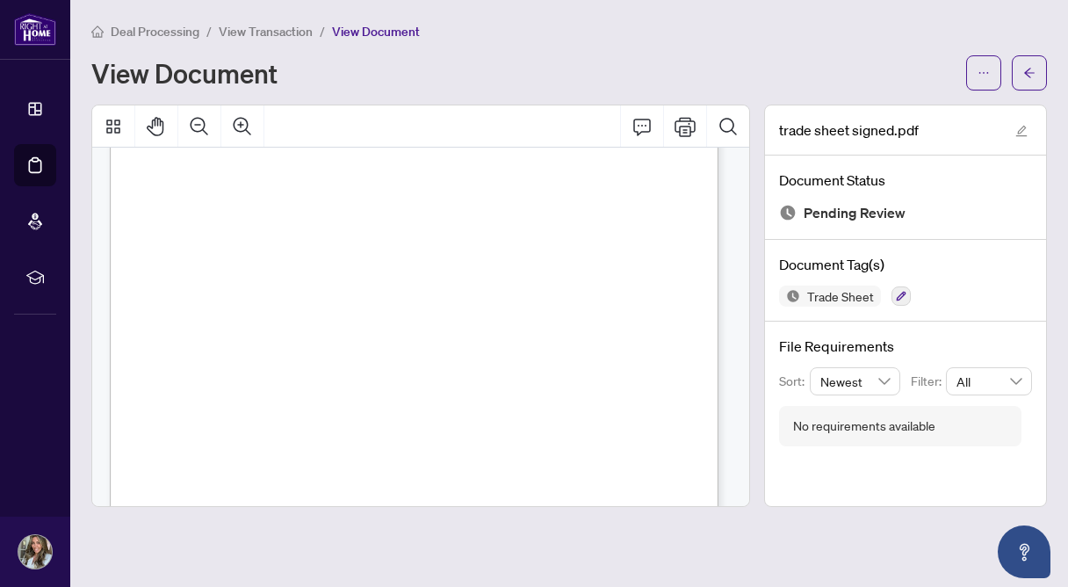
scroll to position [143, 0]
click at [1021, 78] on button "button" at bounding box center [1029, 72] width 35 height 35
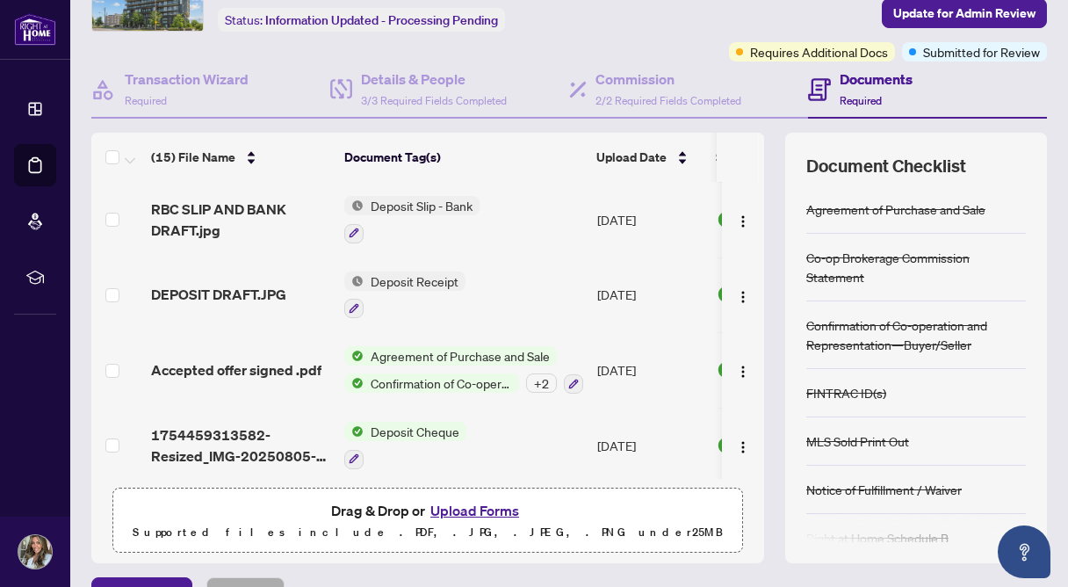
scroll to position [148, 0]
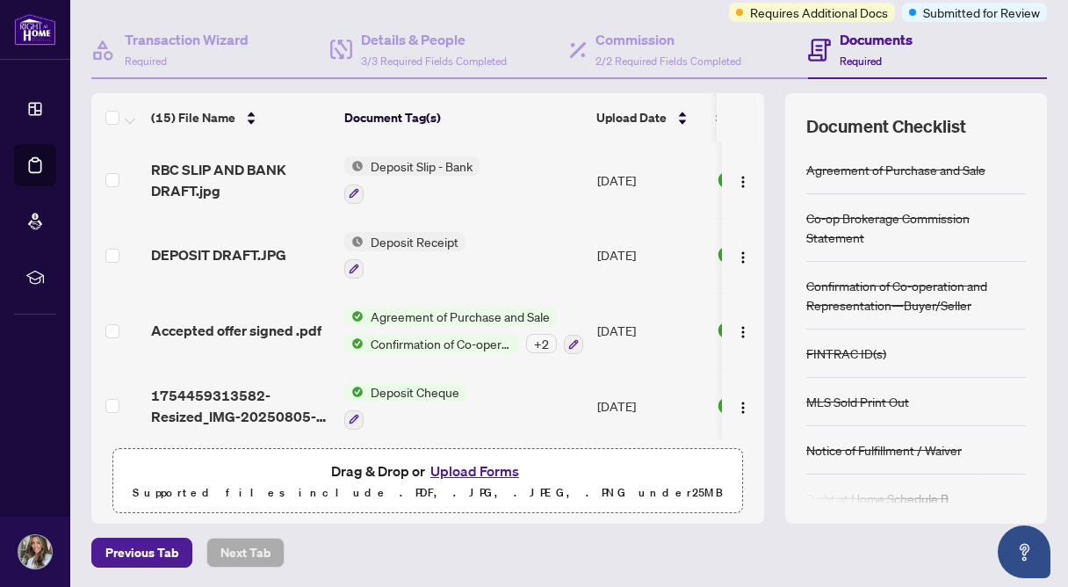
click at [437, 464] on button "Upload Forms" at bounding box center [474, 470] width 99 height 23
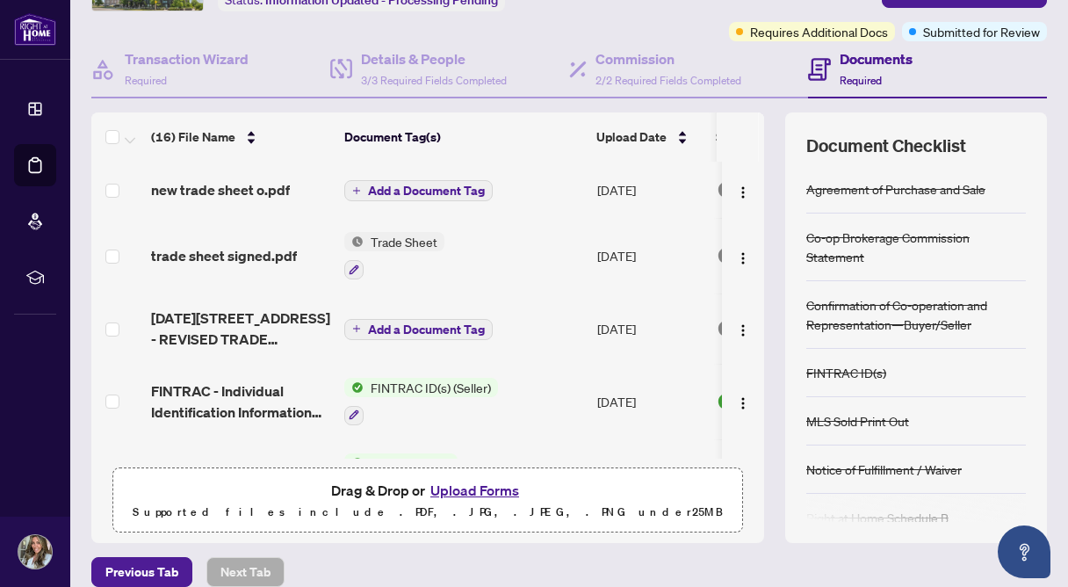
scroll to position [125, 0]
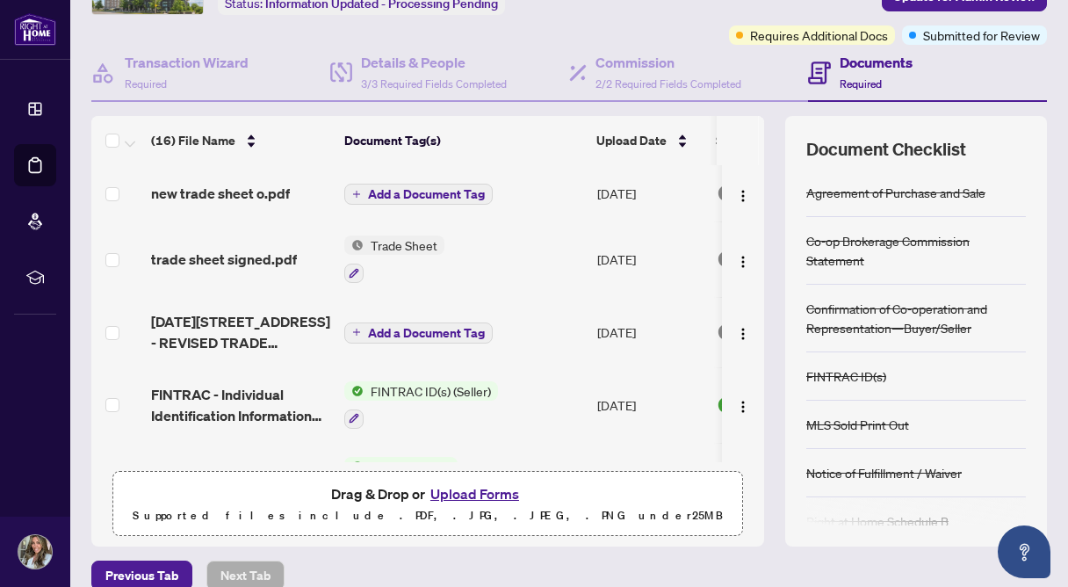
click at [365, 194] on button "Add a Document Tag" at bounding box center [418, 194] width 148 height 21
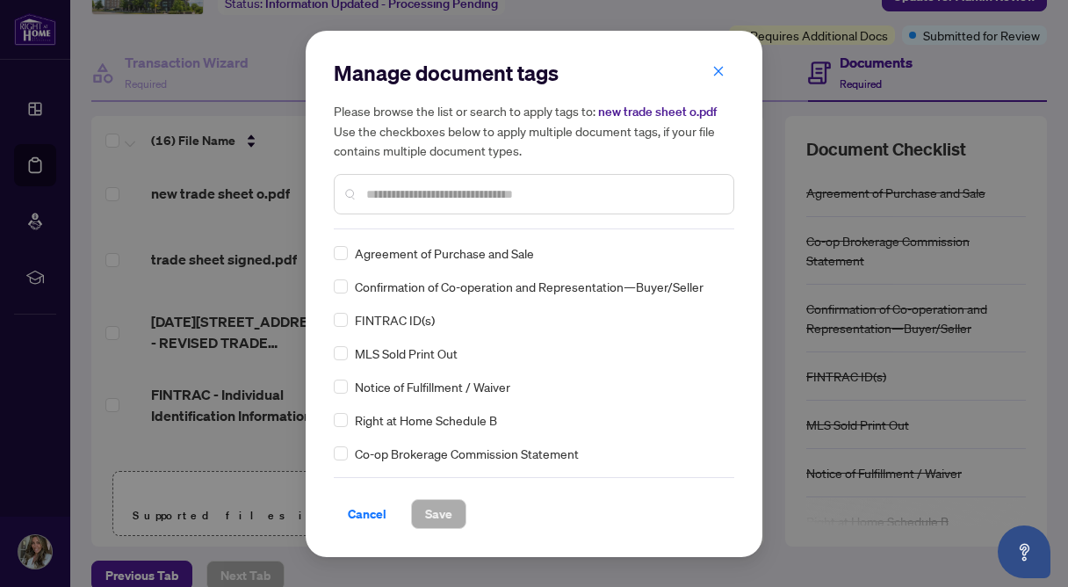
click at [407, 192] on input "text" at bounding box center [542, 193] width 353 height 19
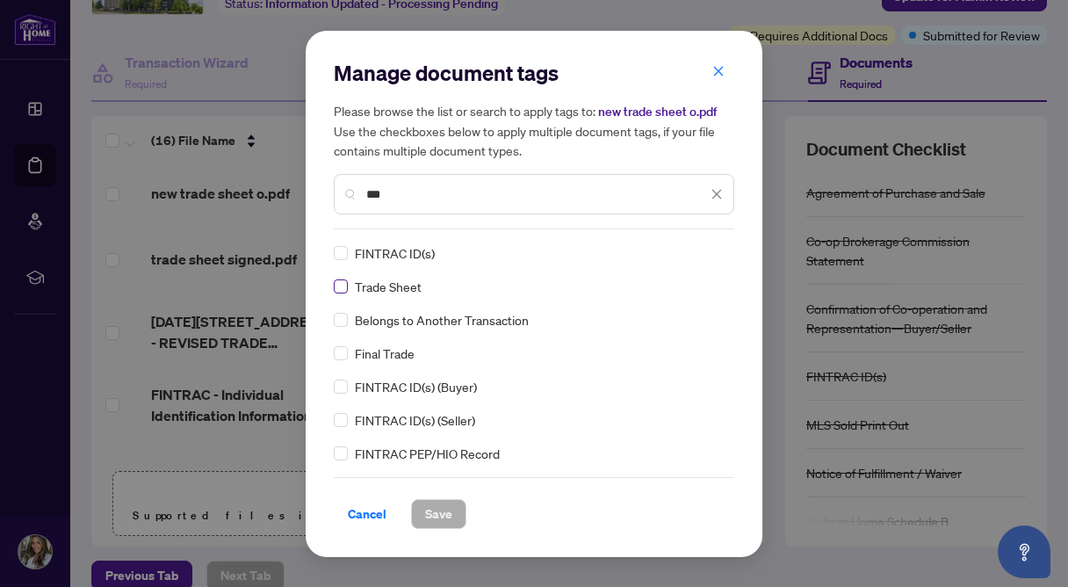
type input "***"
click at [435, 509] on span "Save" at bounding box center [438, 514] width 27 height 28
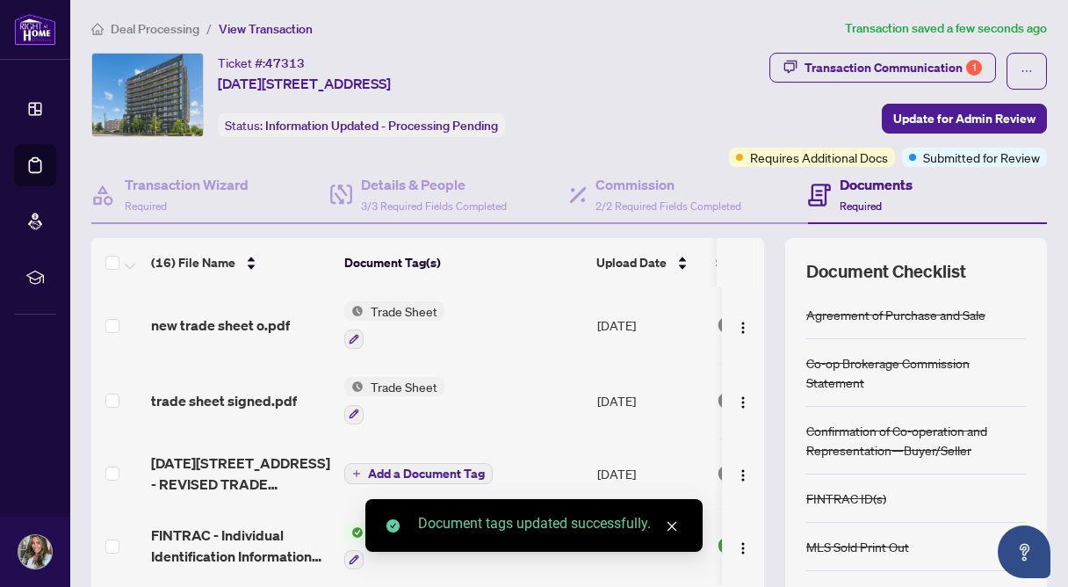
scroll to position [0, 0]
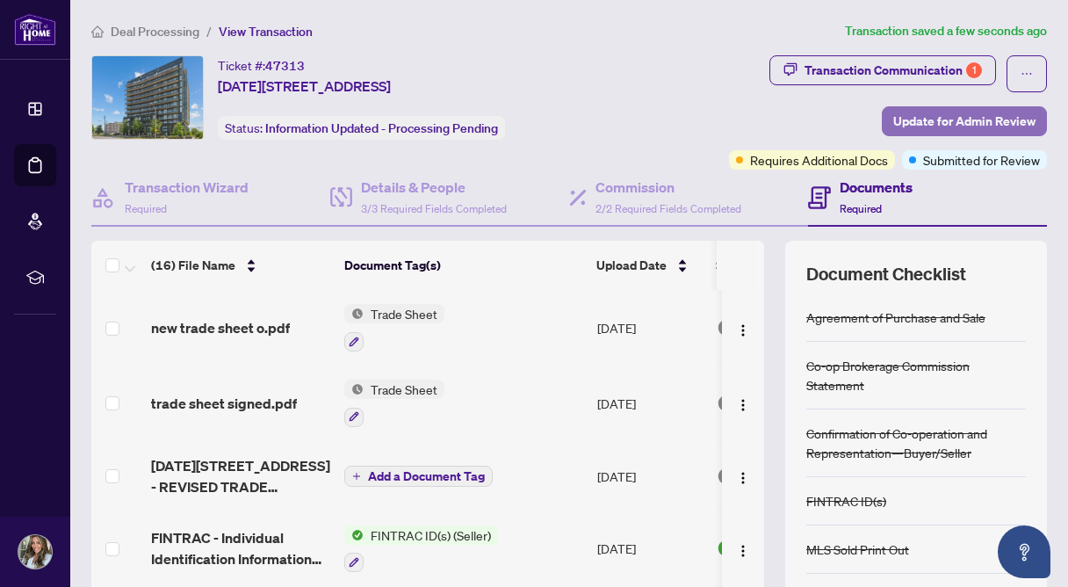
click at [899, 114] on span "Update for Admin Review" at bounding box center [964, 121] width 142 height 28
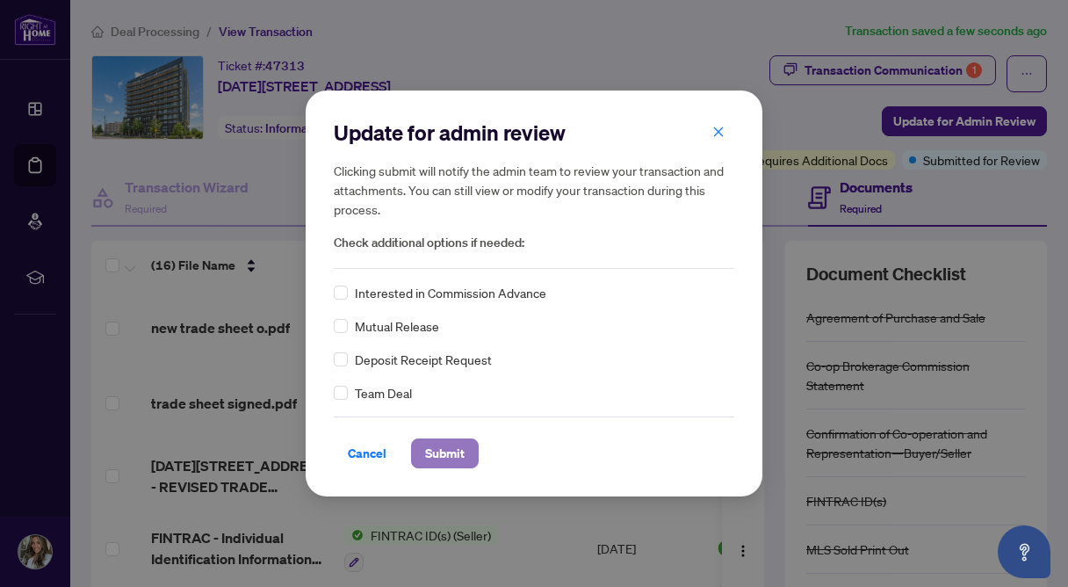
click at [437, 443] on span "Submit" at bounding box center [445, 453] width 40 height 28
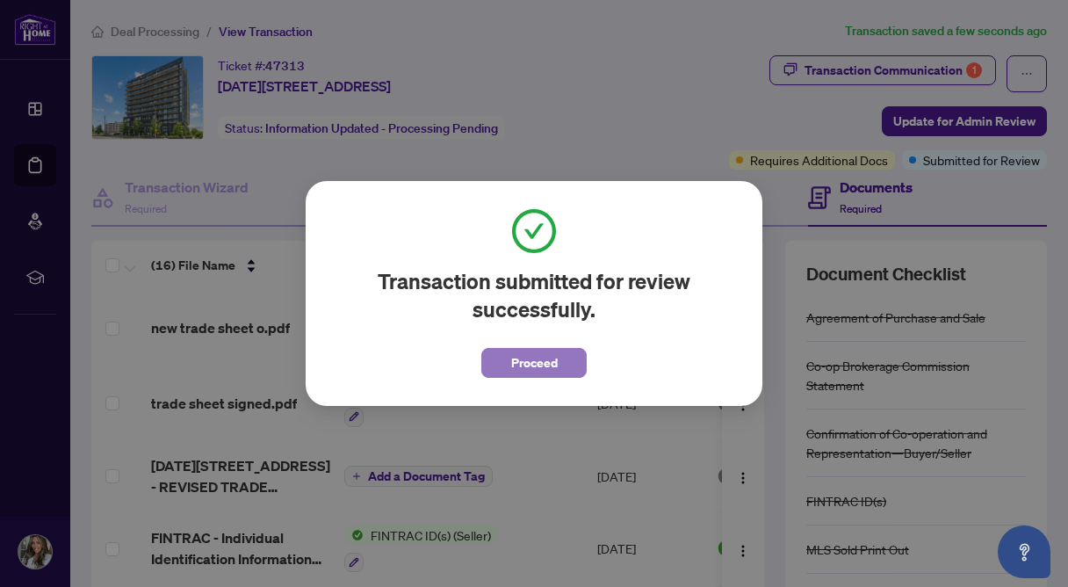
click at [574, 364] on button "Proceed" at bounding box center [533, 363] width 105 height 30
